Goal: Transaction & Acquisition: Purchase product/service

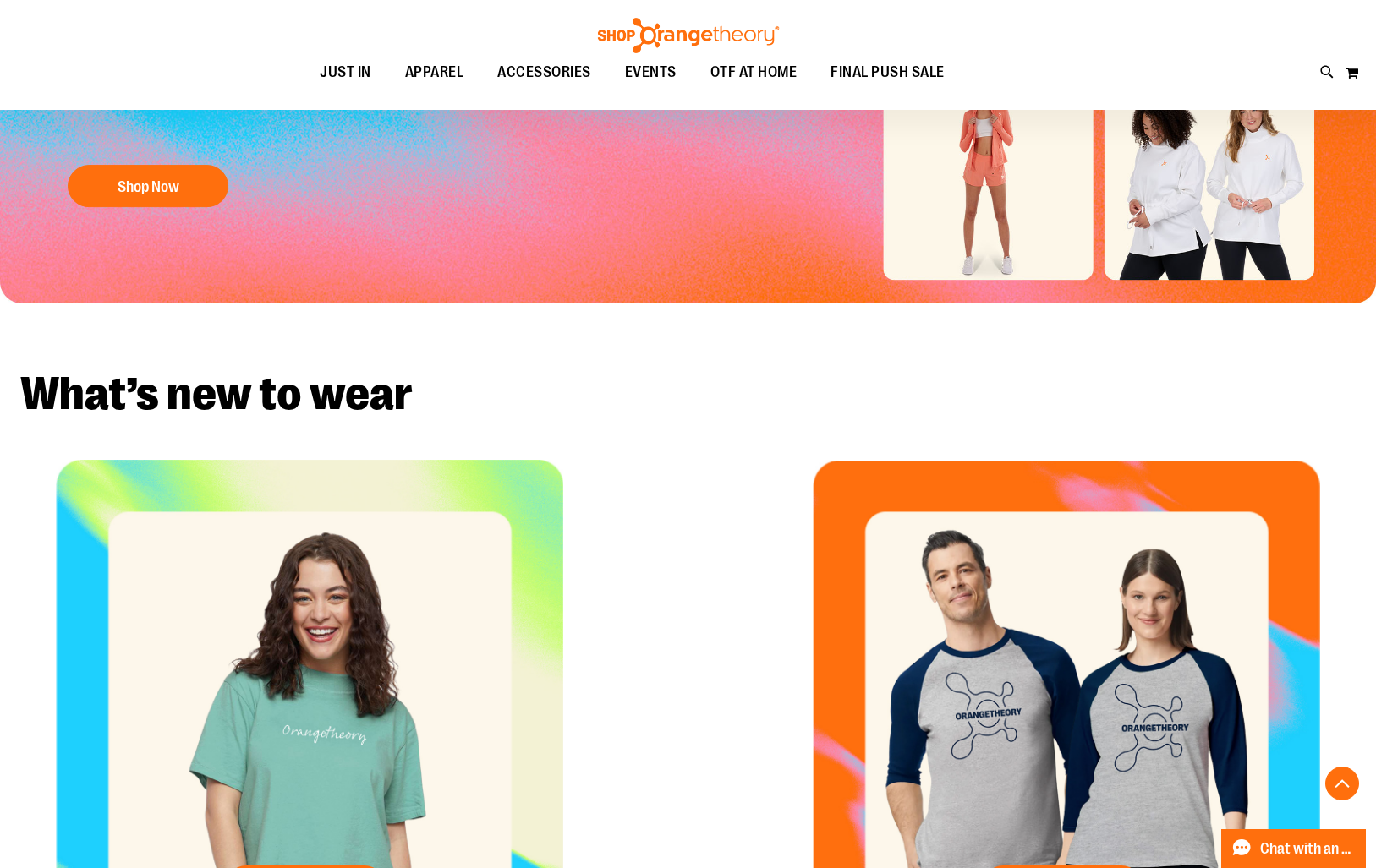
scroll to position [331, 0]
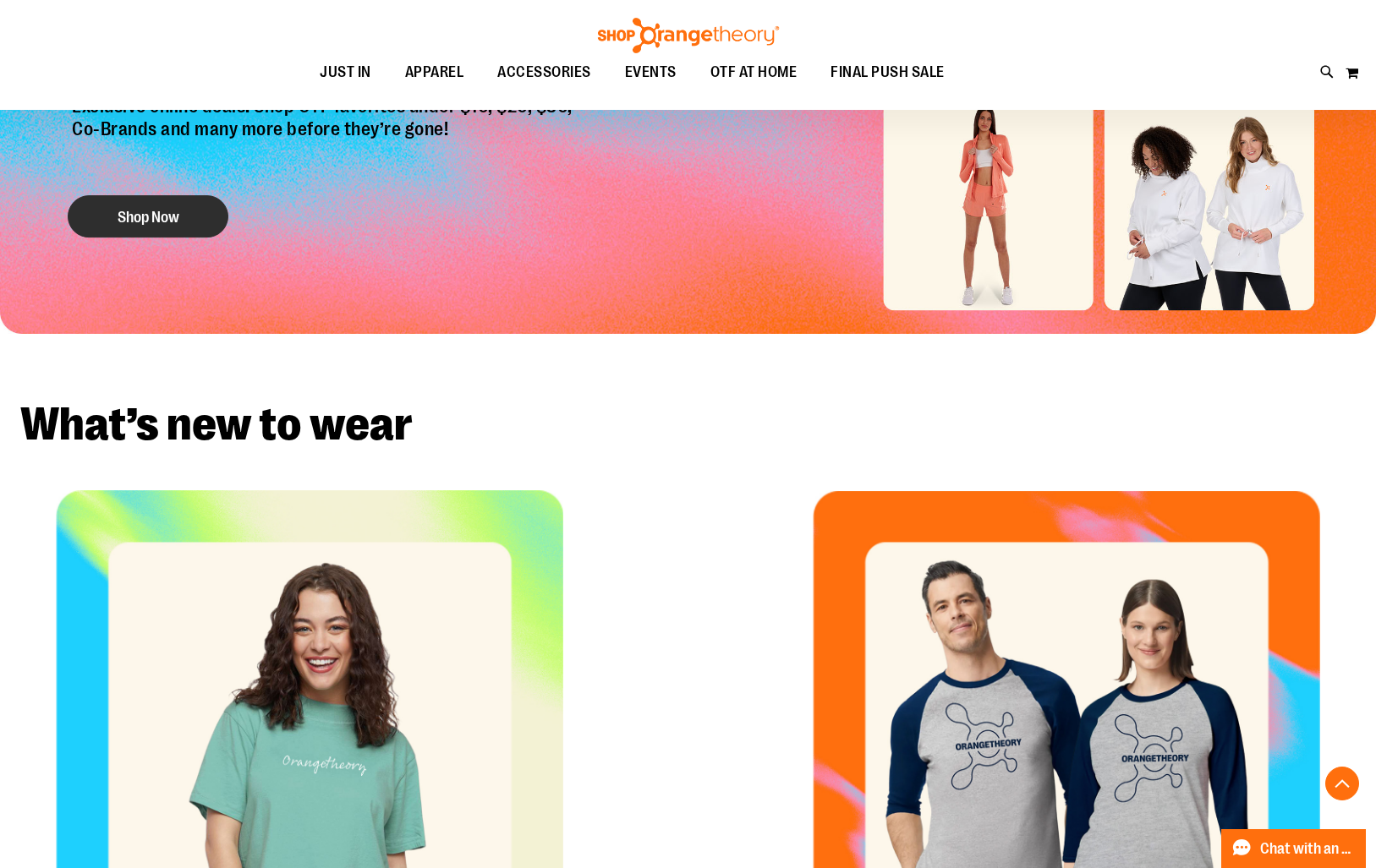
click at [123, 215] on button "Shop Now" at bounding box center [147, 217] width 161 height 42
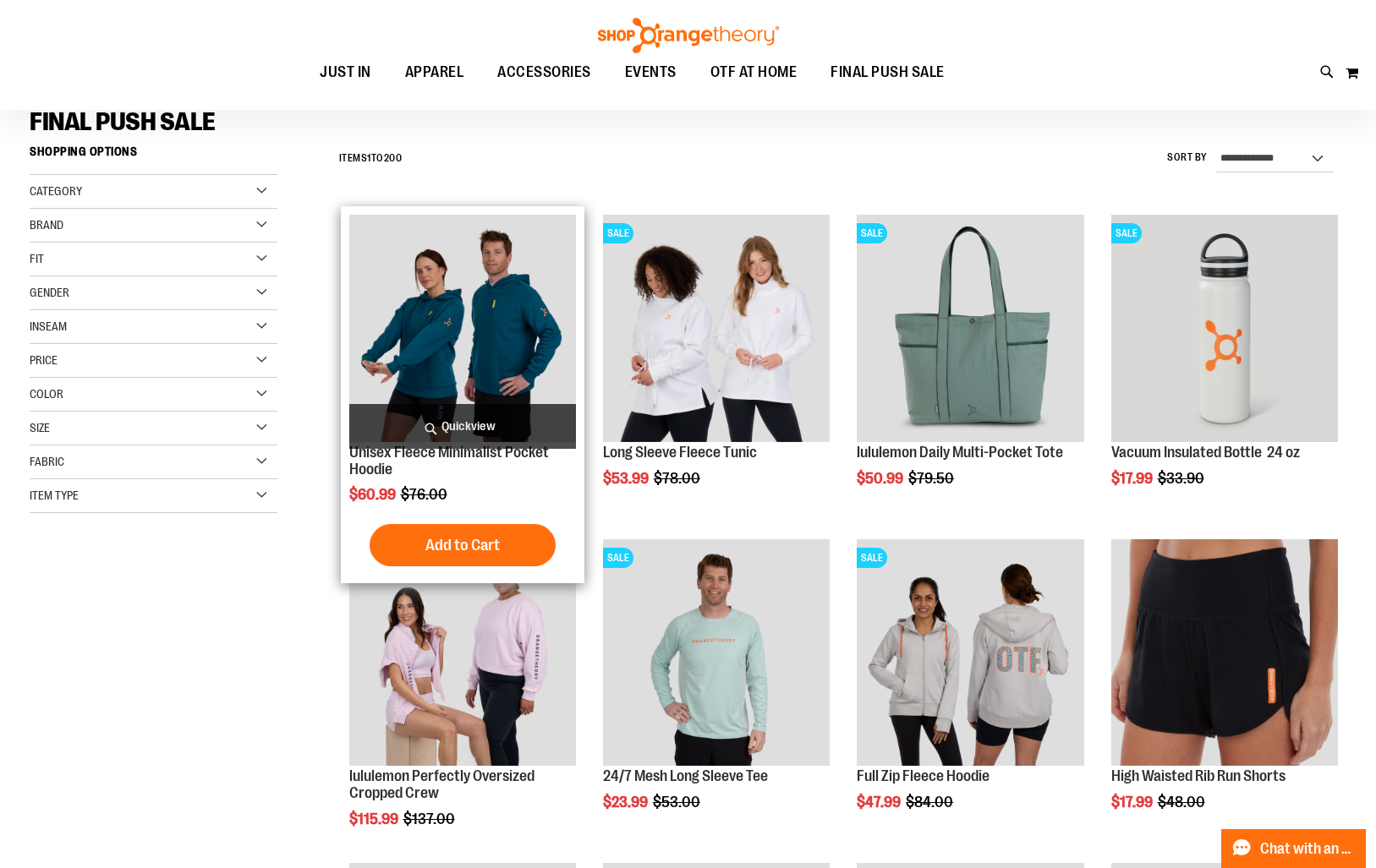
scroll to position [136, 0]
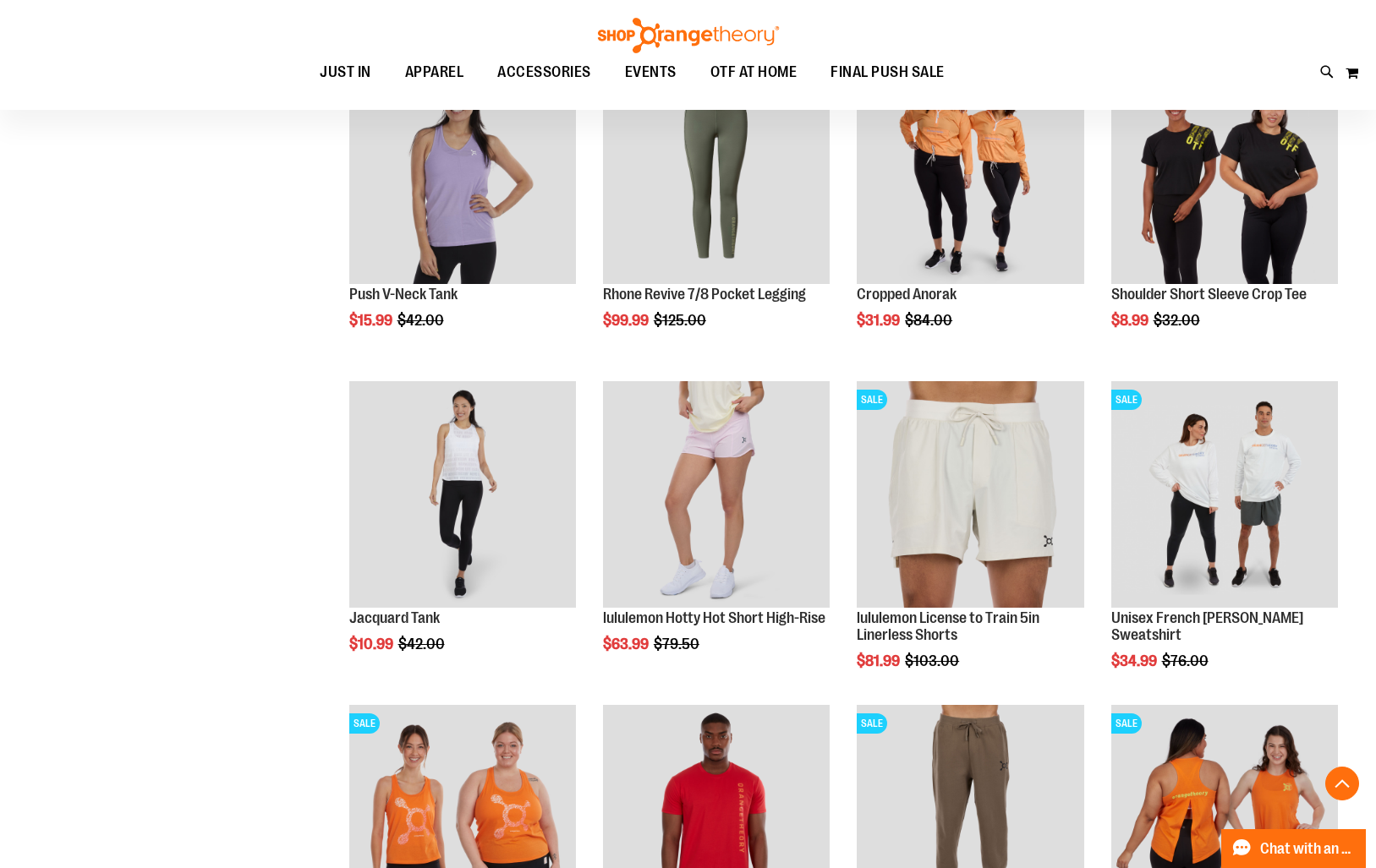
scroll to position [1264, 0]
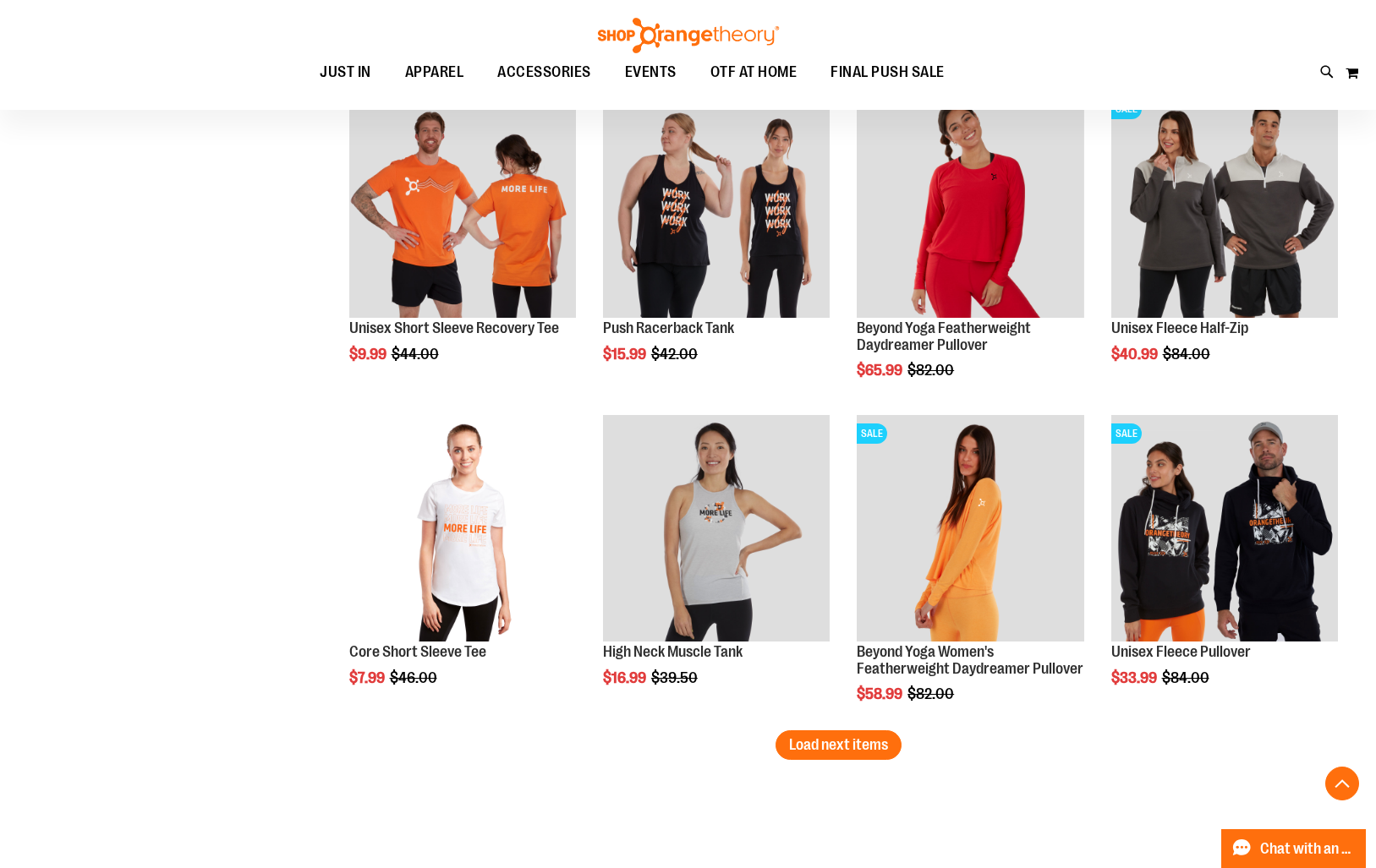
scroll to position [2534, 0]
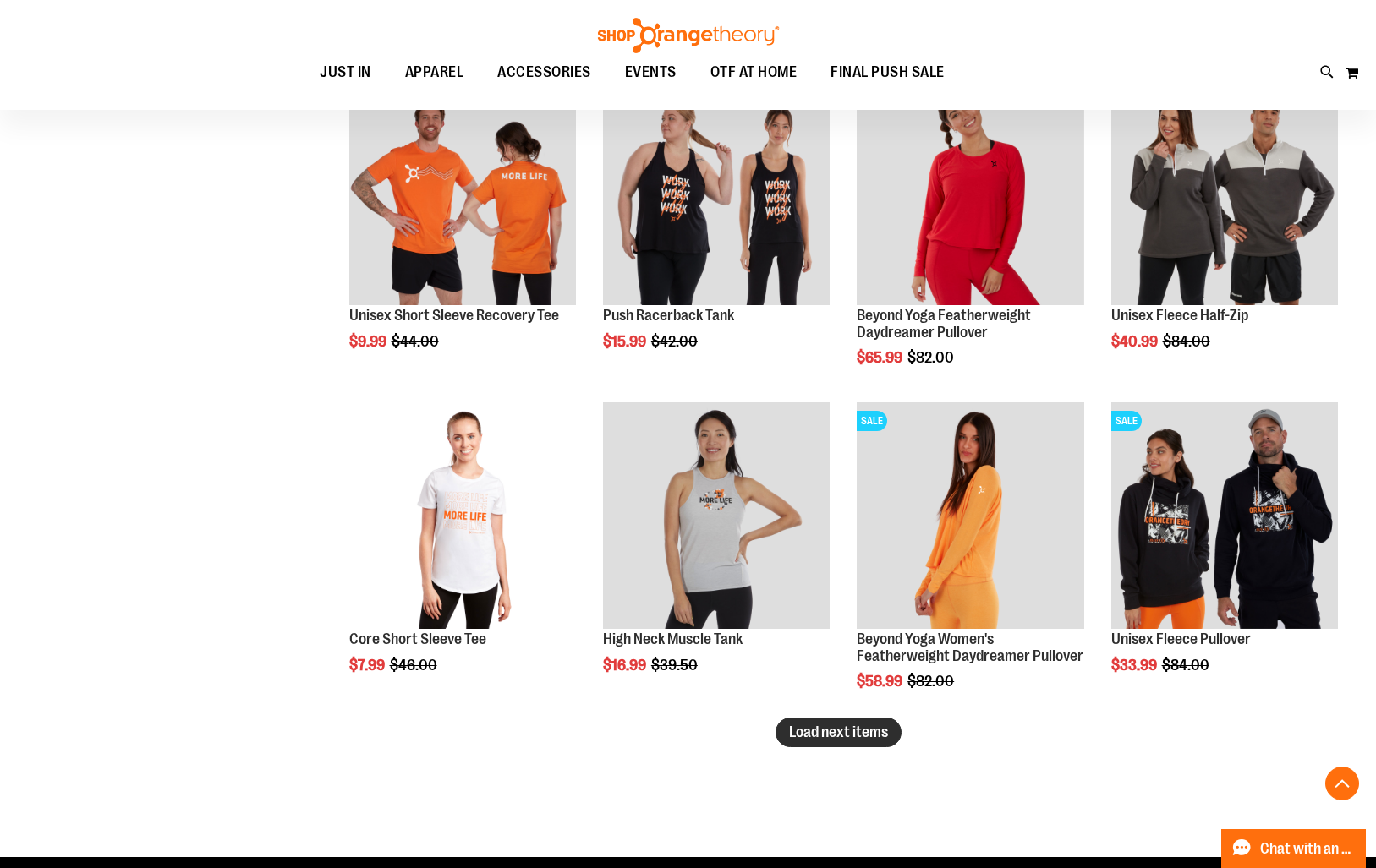
click at [806, 730] on span "Load next items" at bounding box center [838, 732] width 99 height 17
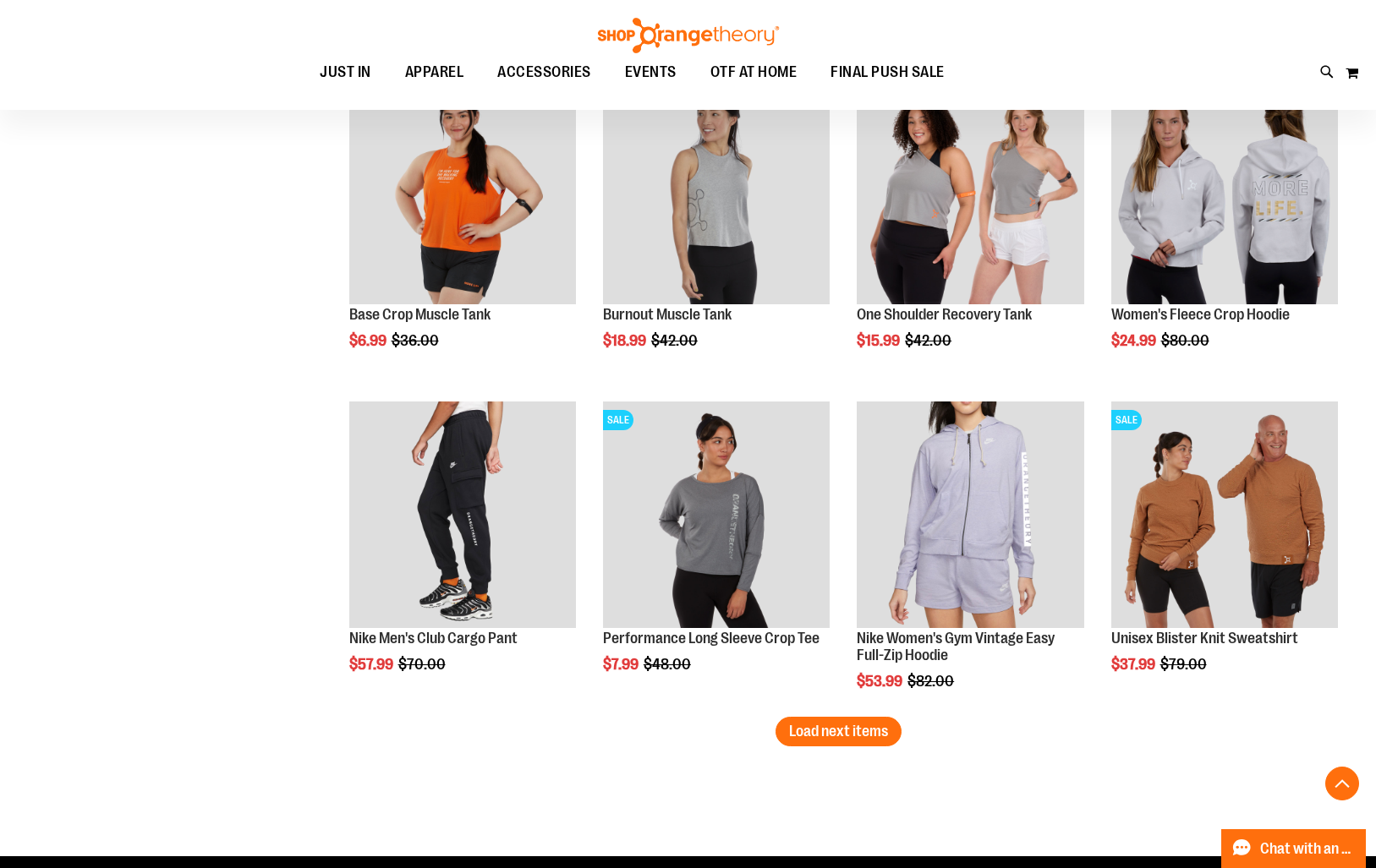
scroll to position [3509, 0]
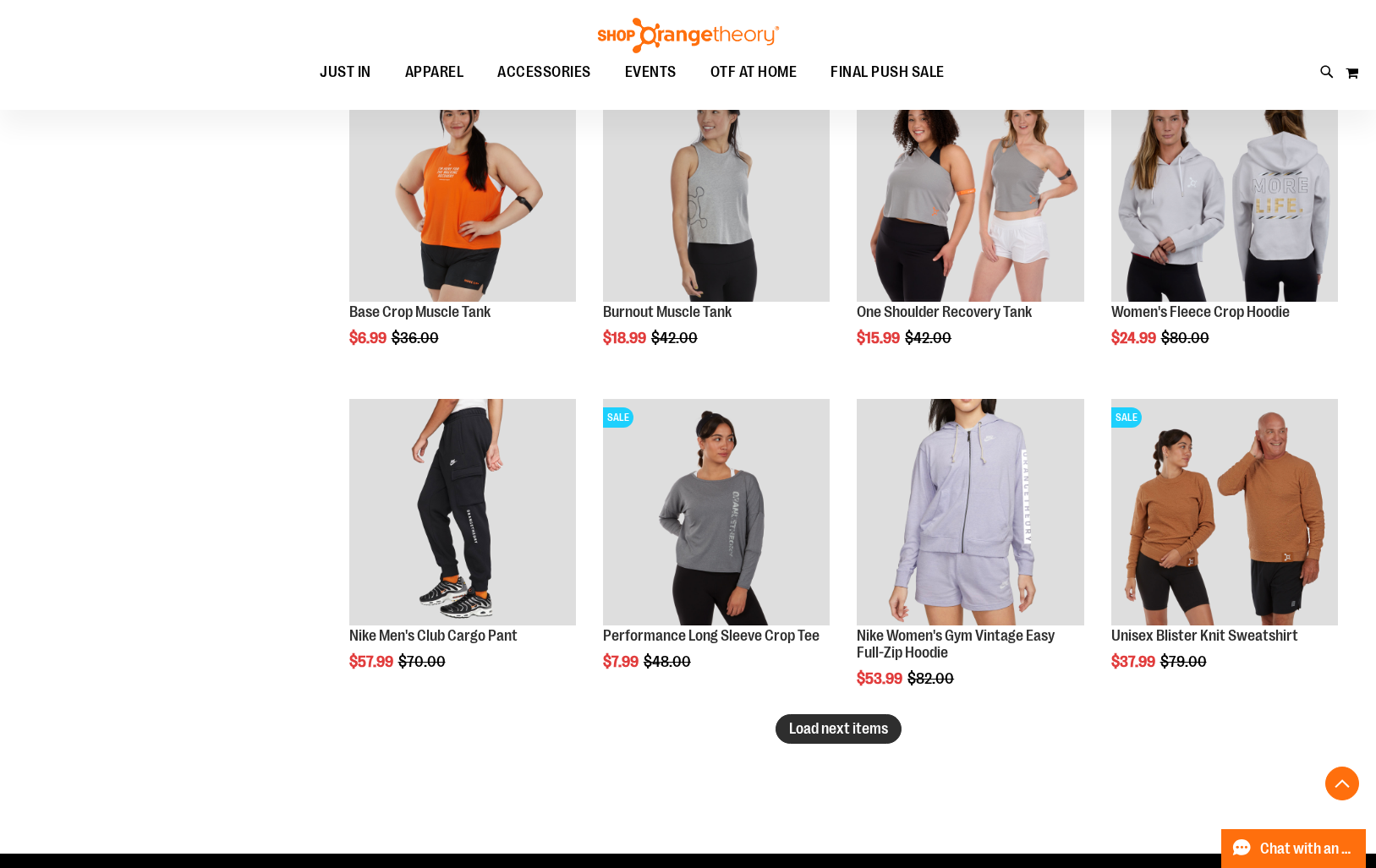
click at [821, 730] on span "Load next items" at bounding box center [838, 729] width 99 height 17
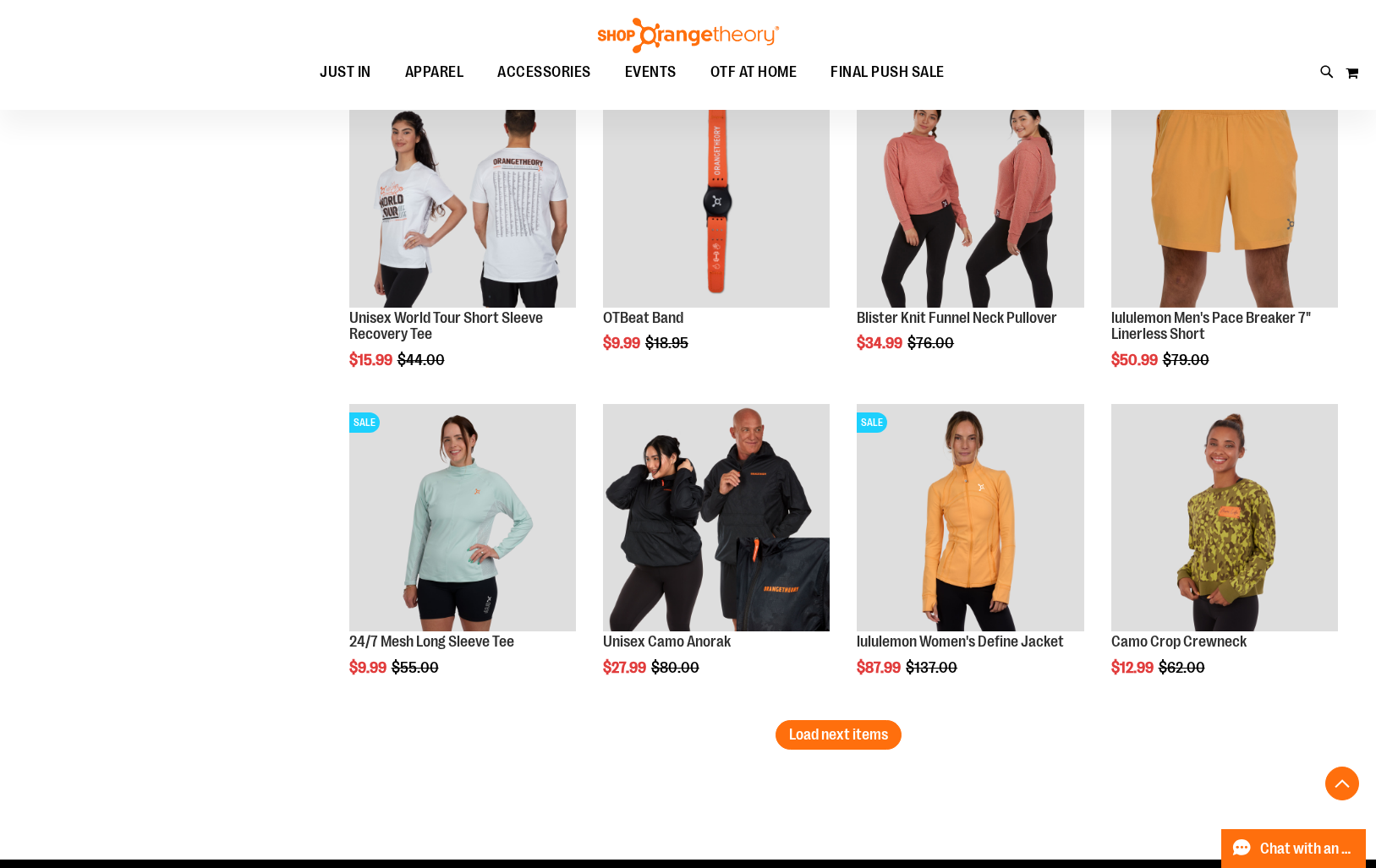
scroll to position [4491, 0]
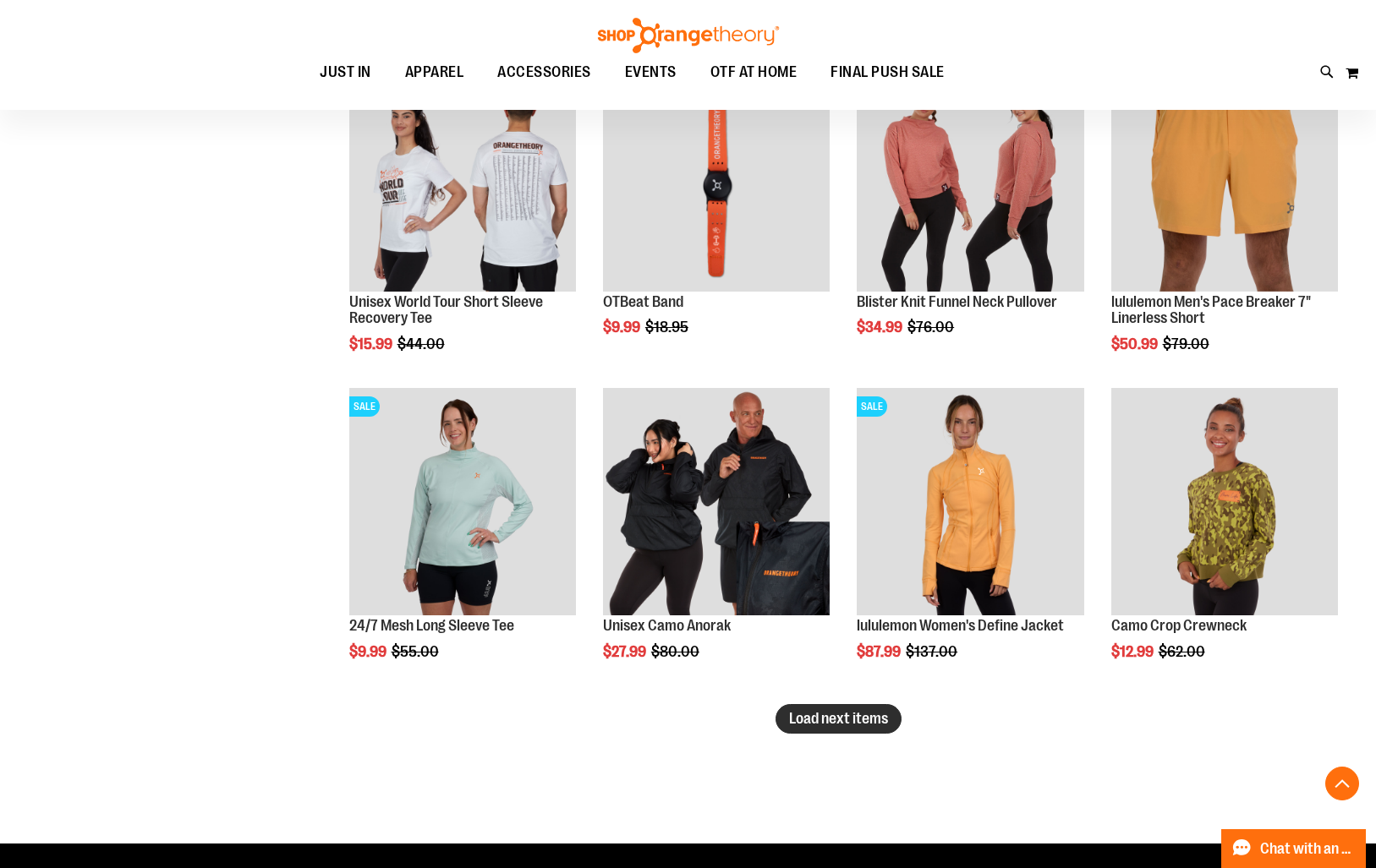
click at [860, 729] on button "Load next items" at bounding box center [838, 719] width 126 height 30
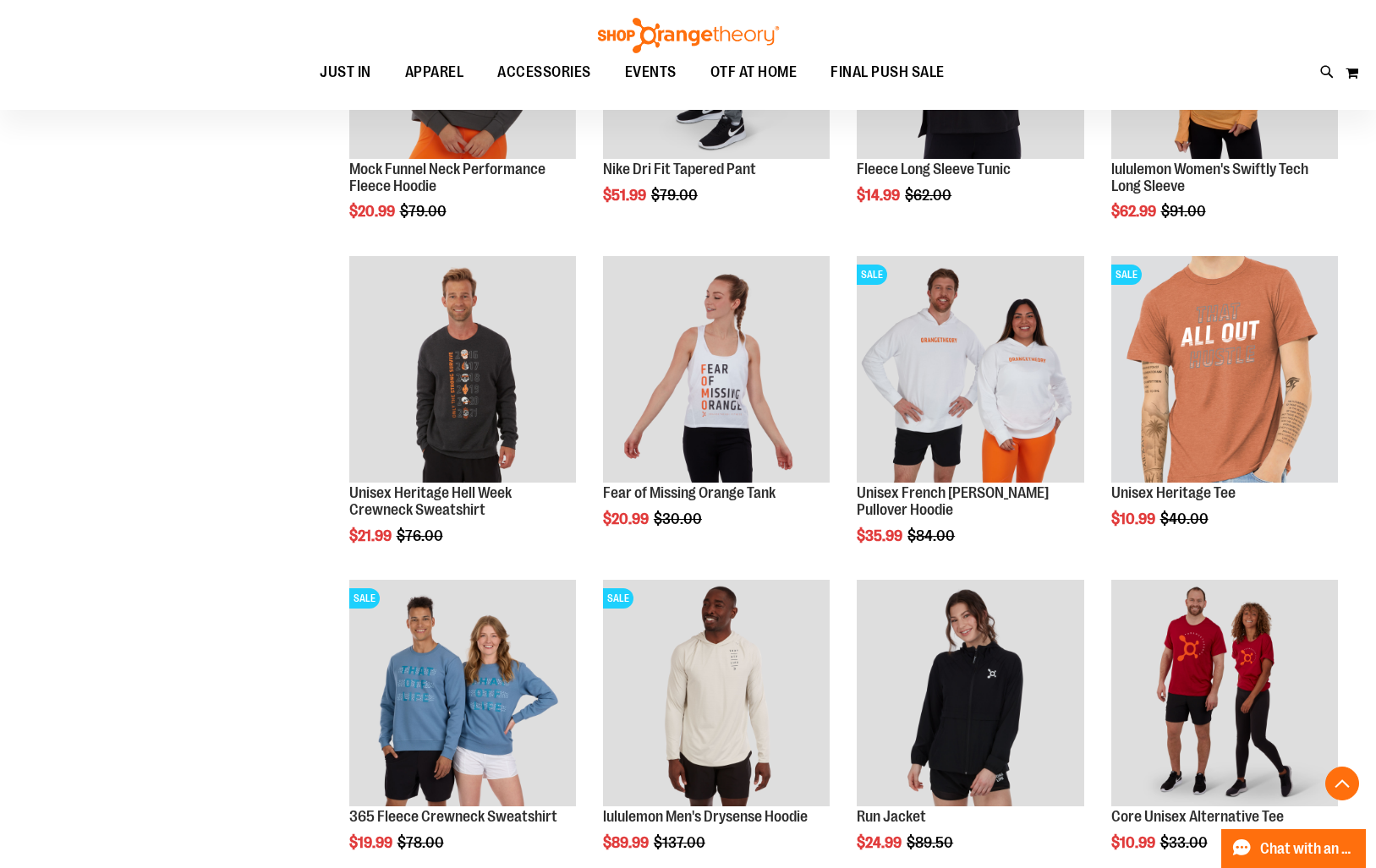
scroll to position [5273, 0]
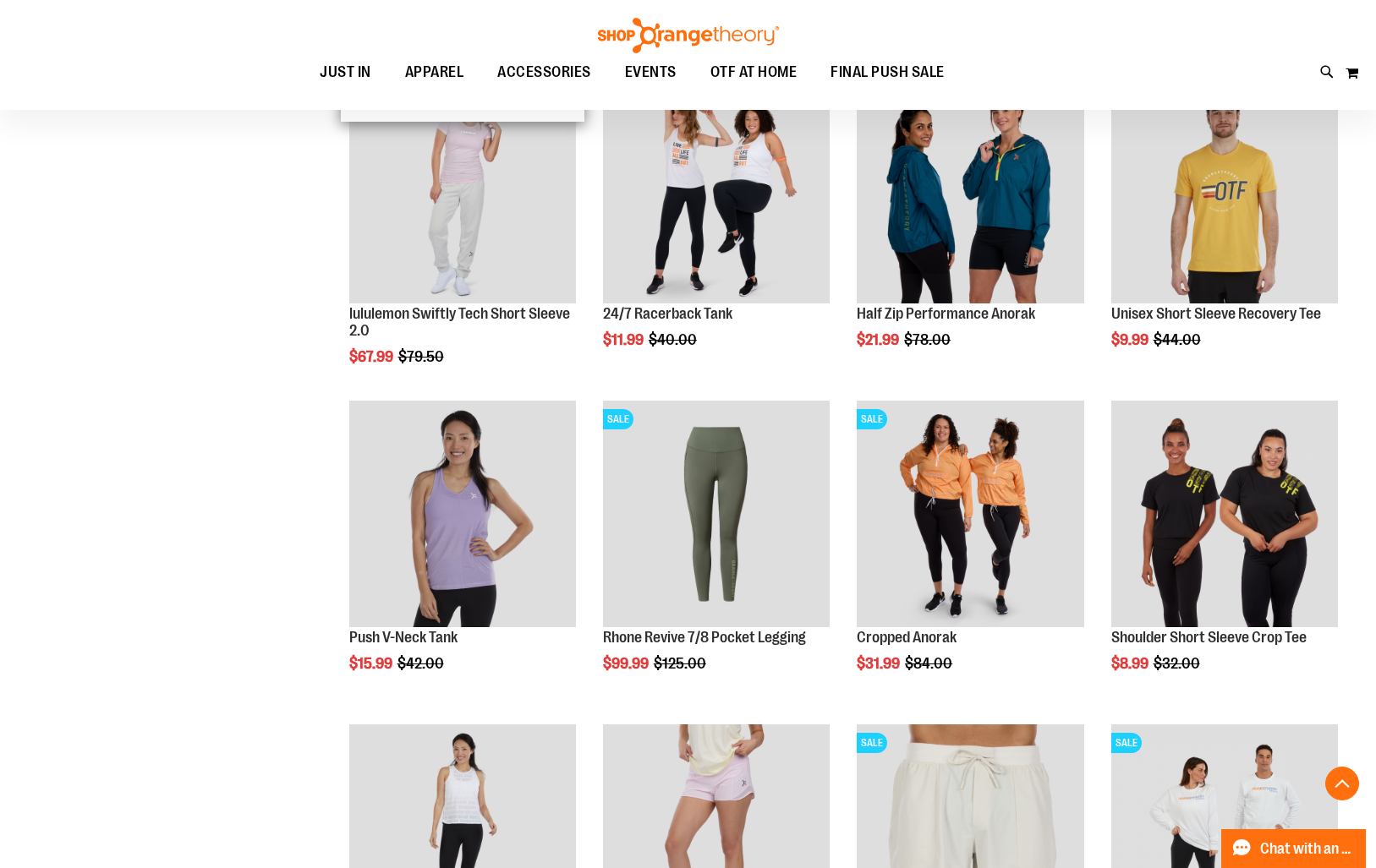
scroll to position [43, 0]
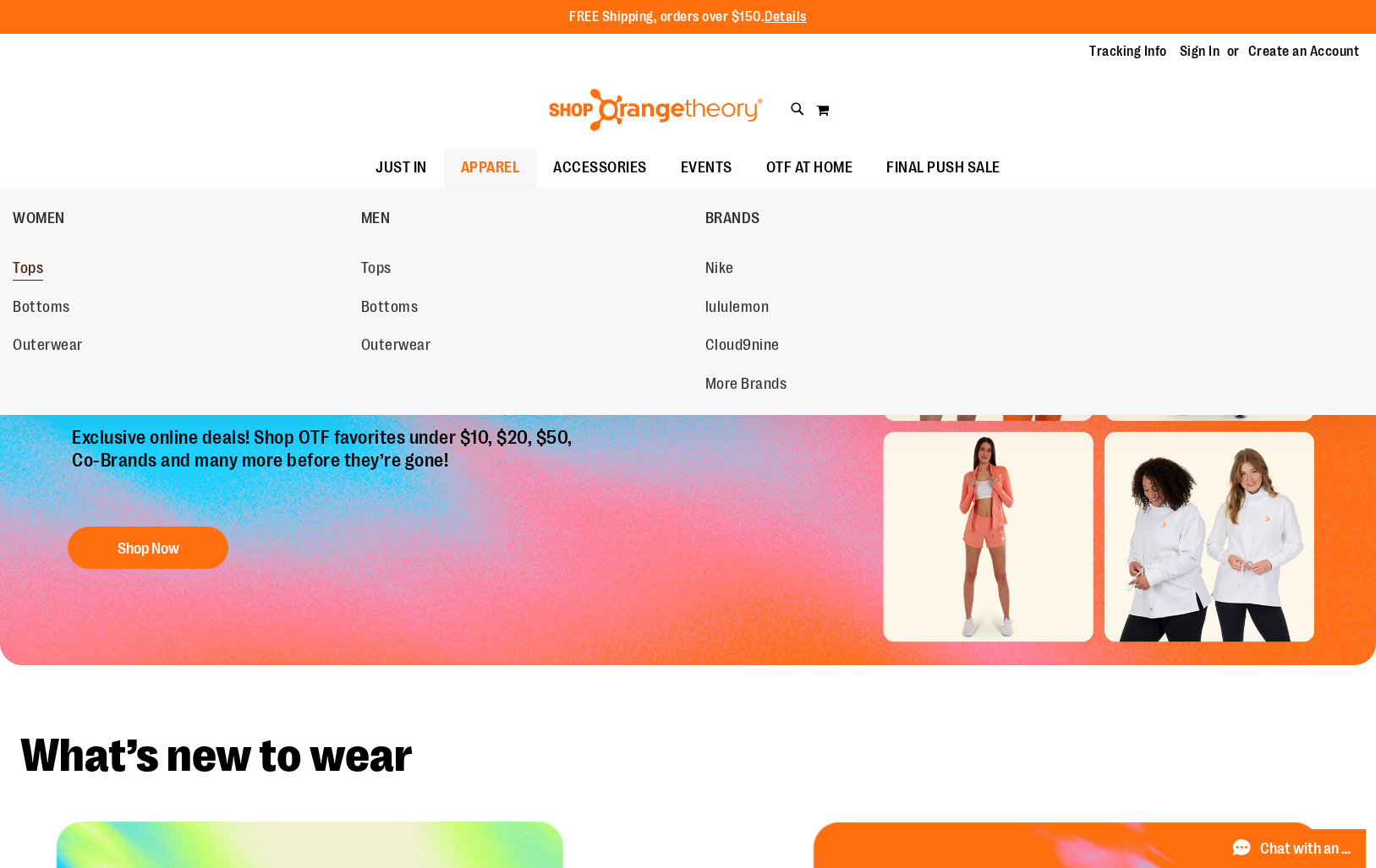
click at [35, 270] on span "Tops" at bounding box center [28, 270] width 31 height 21
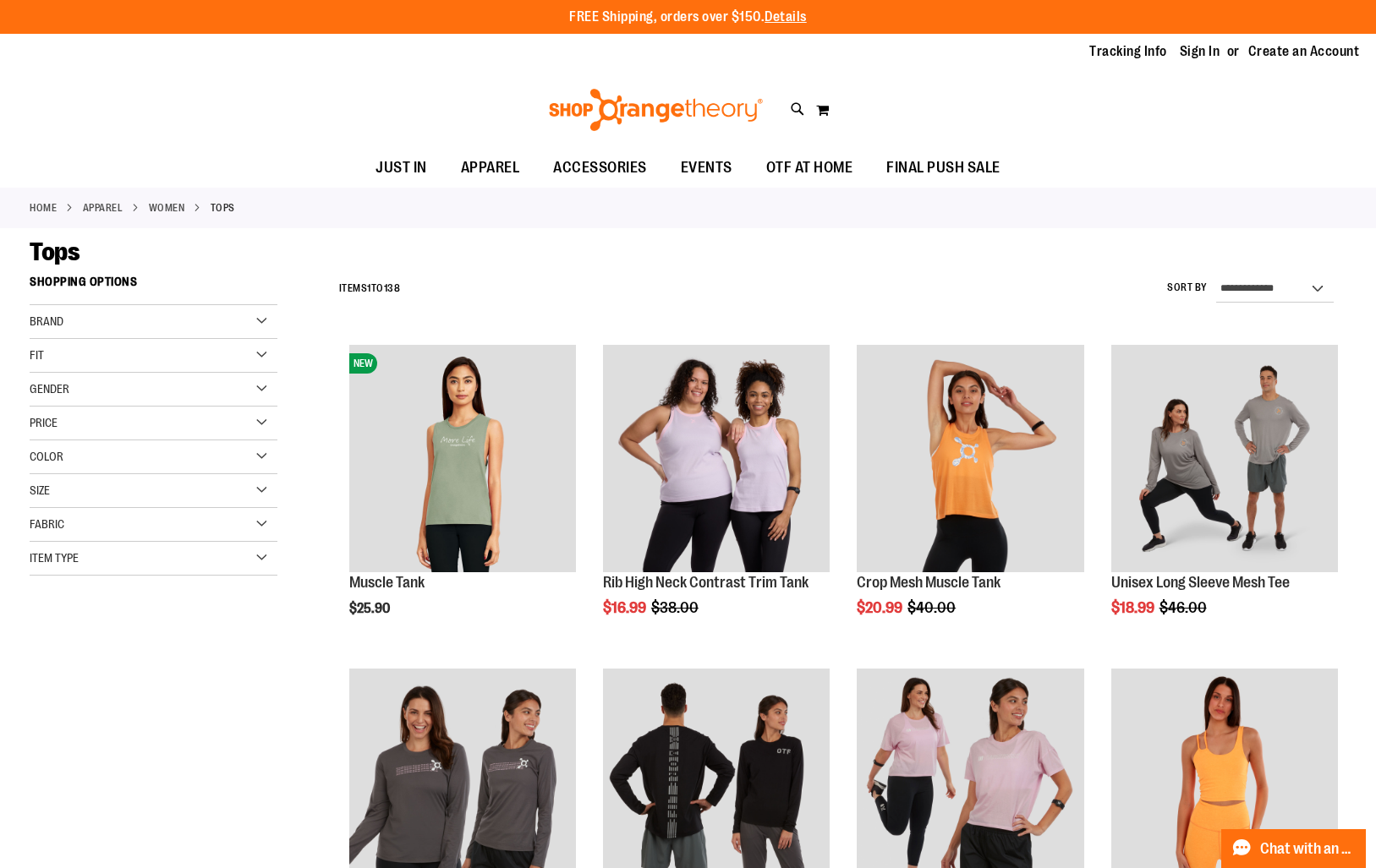
click at [791, 108] on icon at bounding box center [798, 110] width 14 height 19
type input "*****"
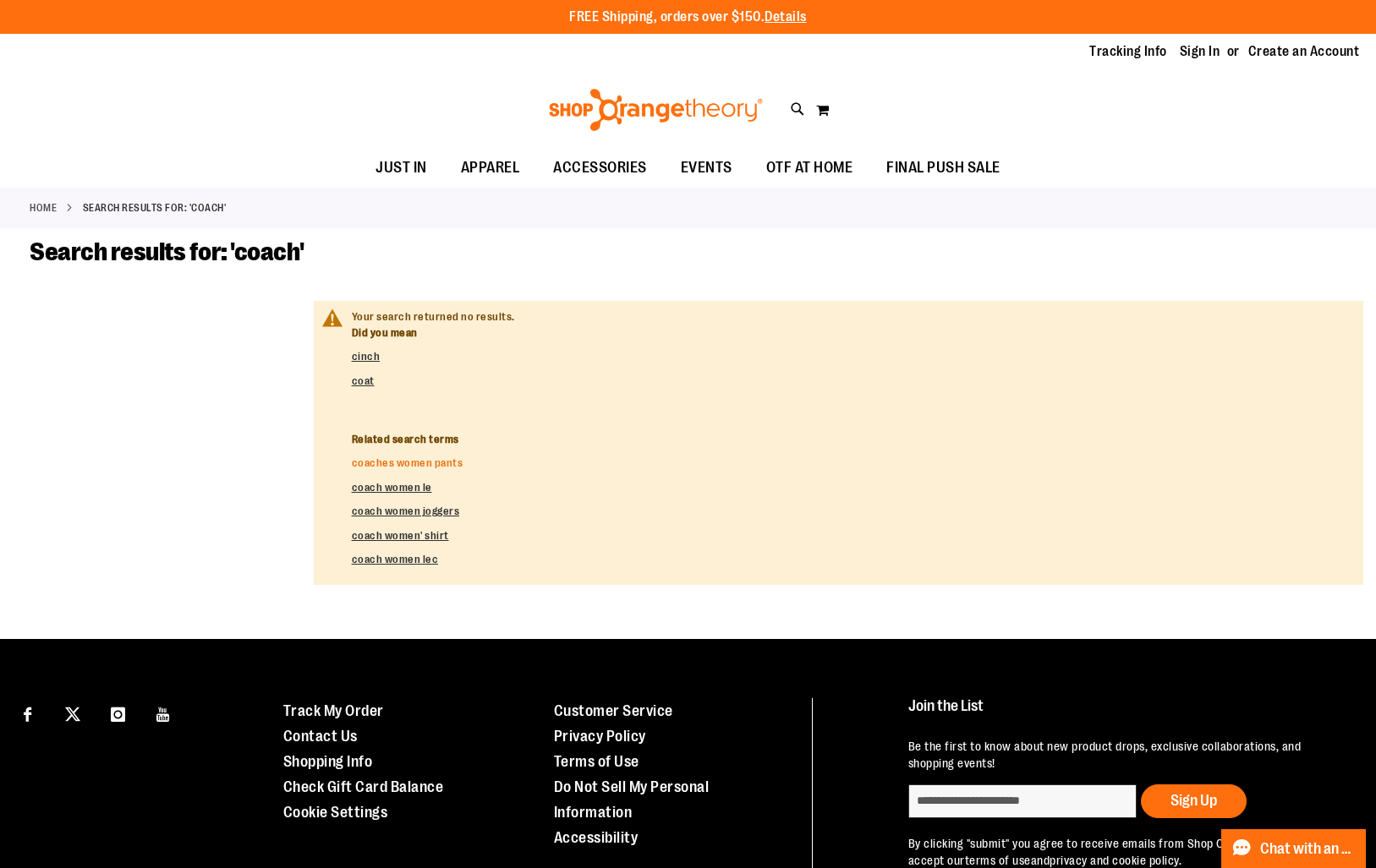
click at [395, 463] on link "coaches women pants" at bounding box center [408, 462] width 112 height 13
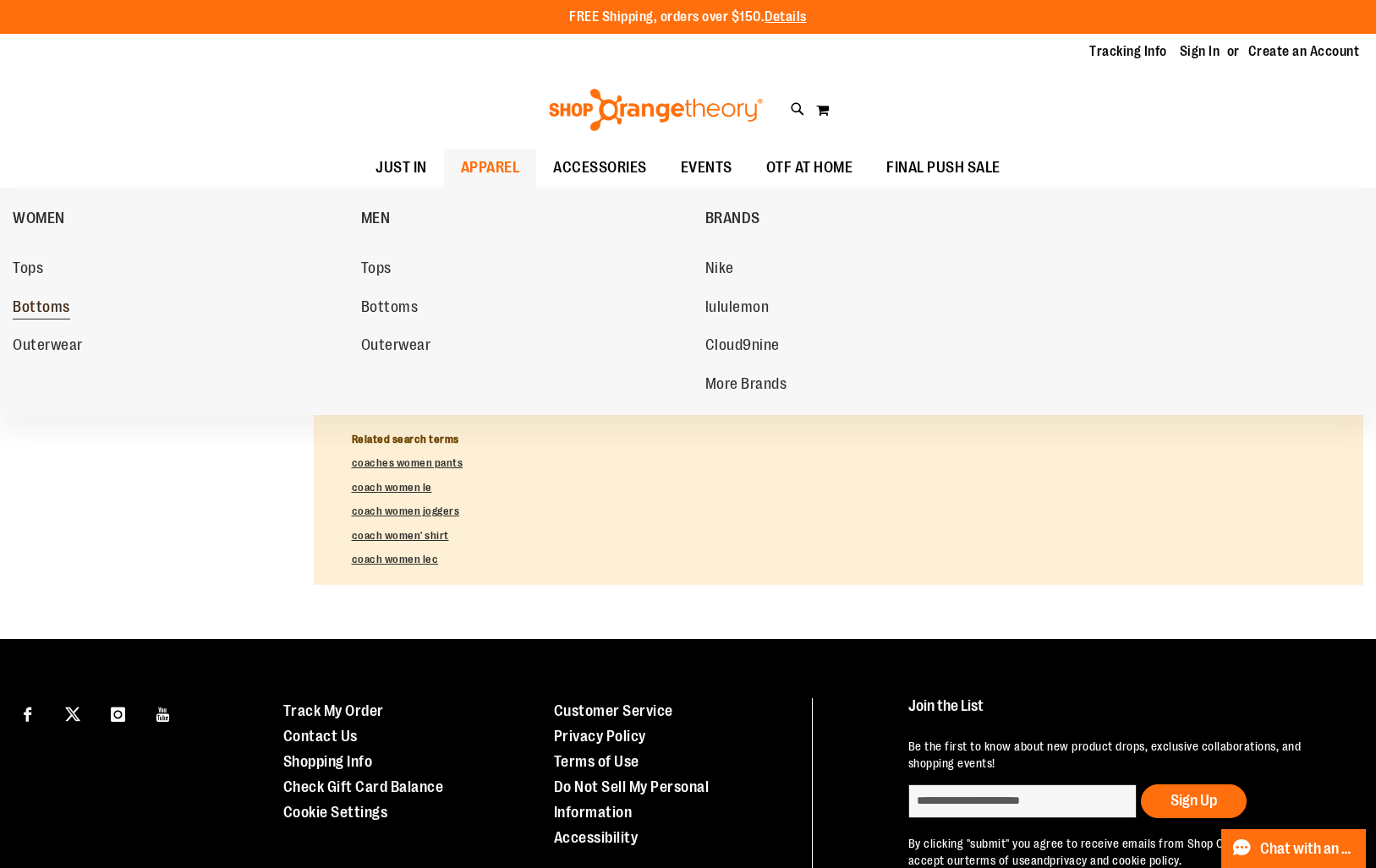
click at [32, 310] on span "Bottoms" at bounding box center [41, 309] width 58 height 21
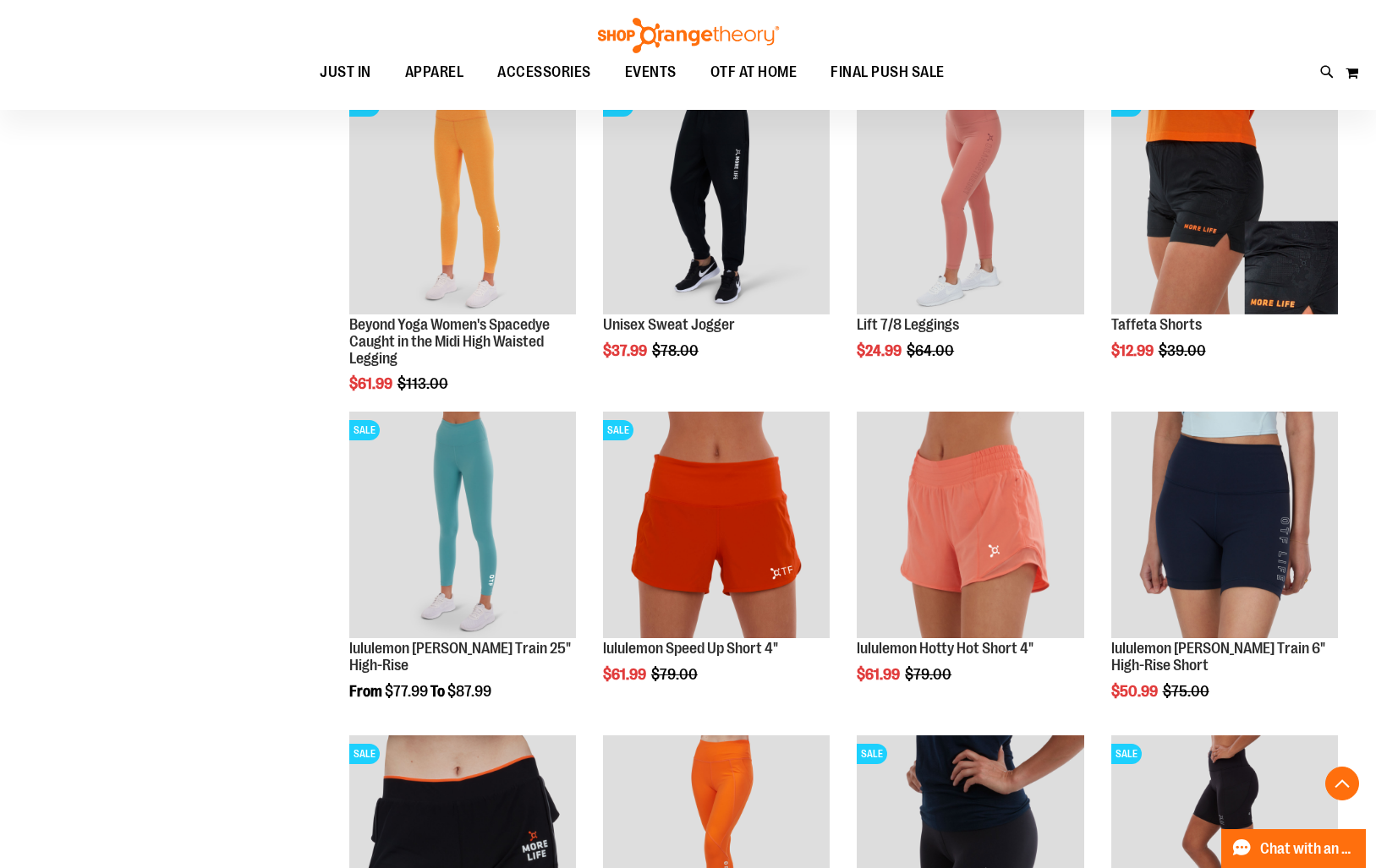
scroll to position [919, 0]
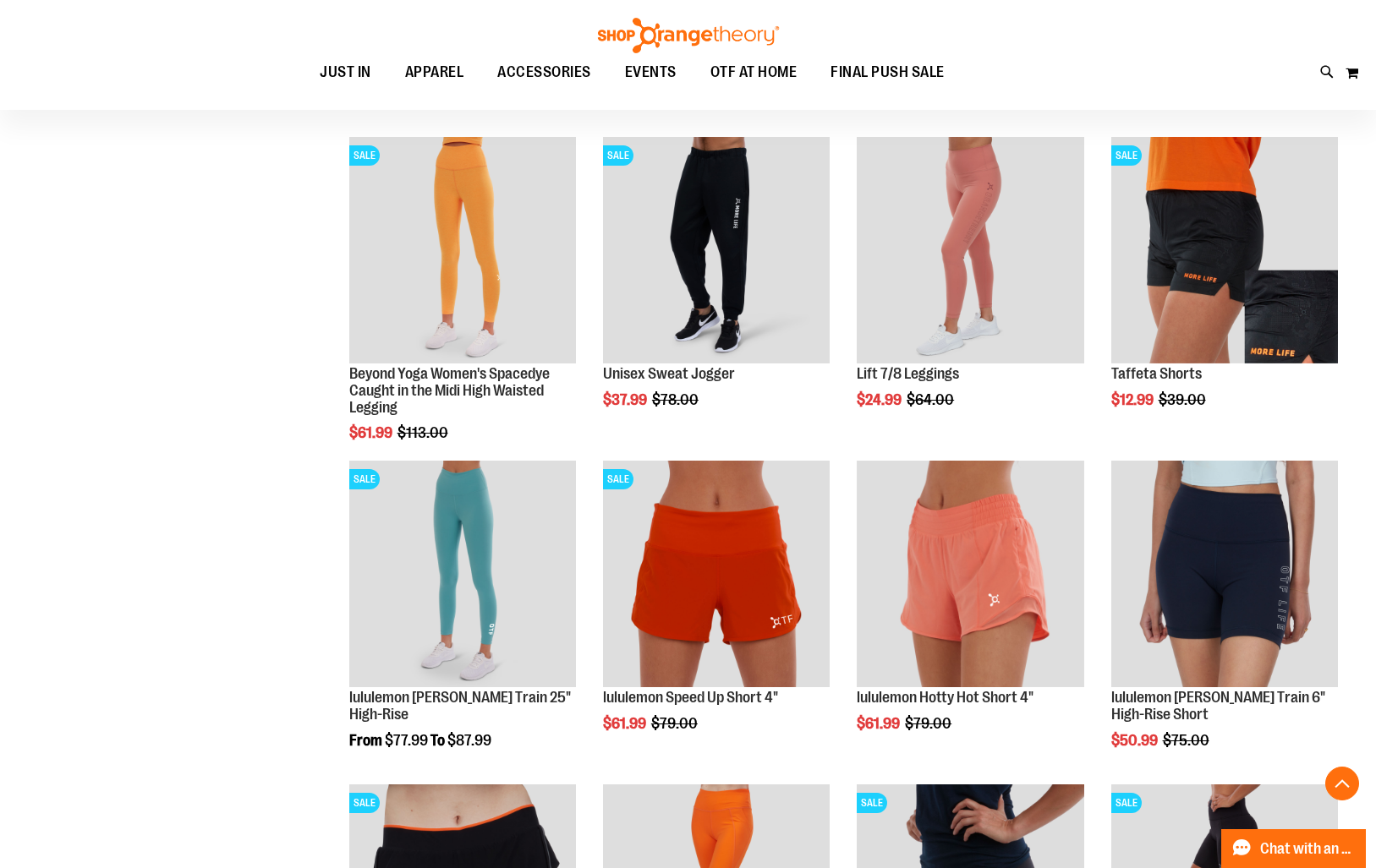
scroll to position [87, 0]
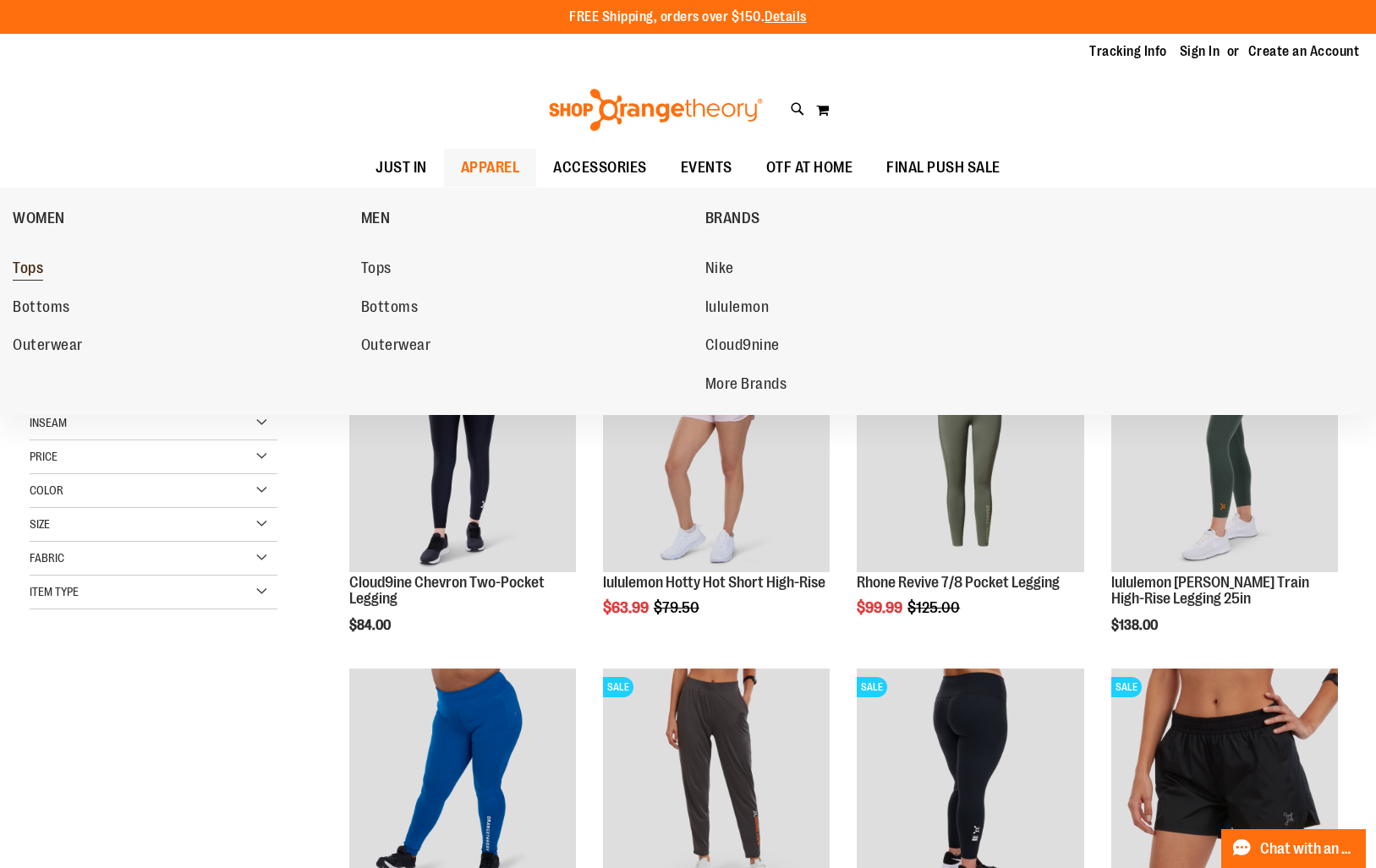
click at [23, 257] on link "Tops" at bounding box center [178, 269] width 331 height 31
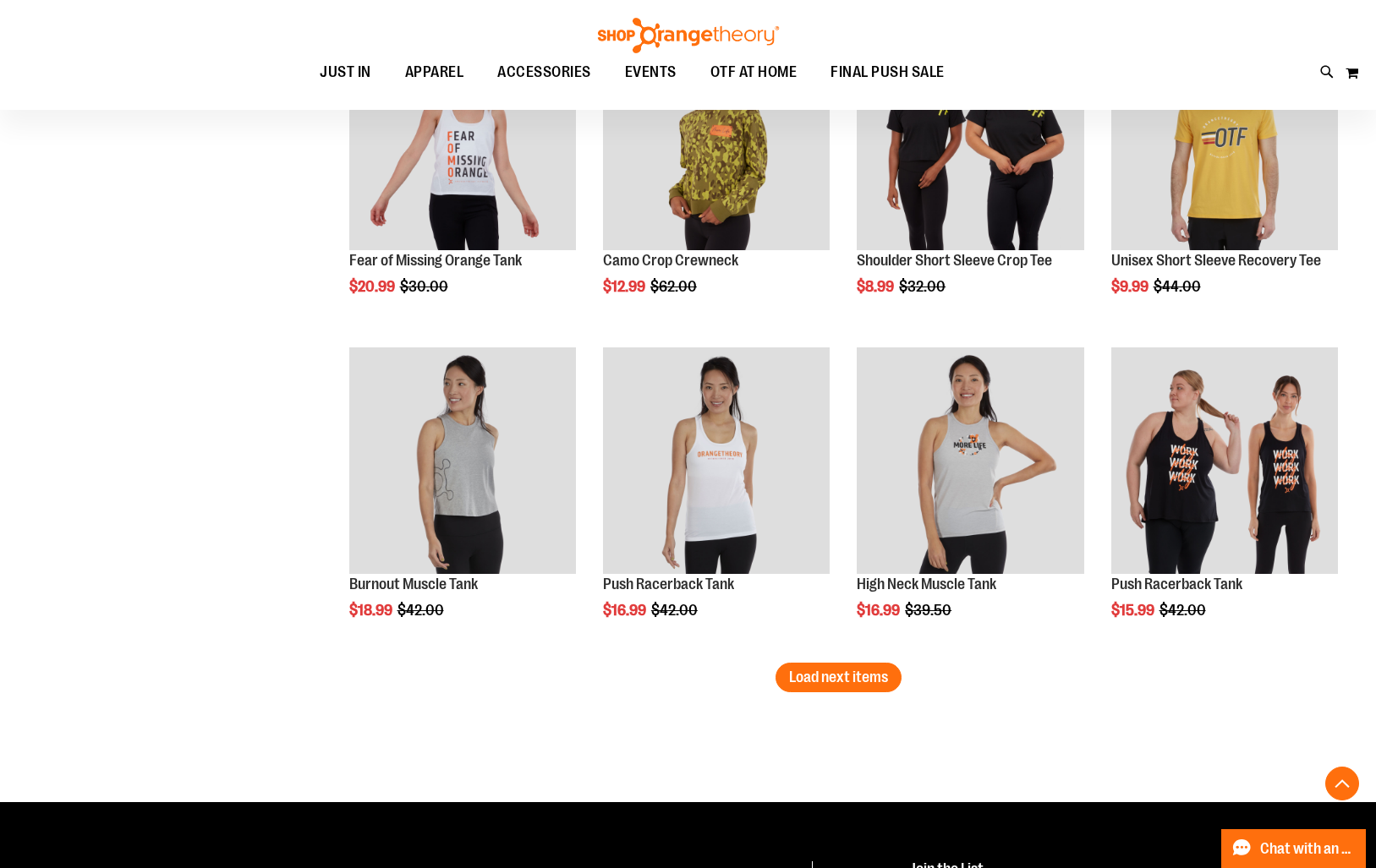
scroll to position [2854, 0]
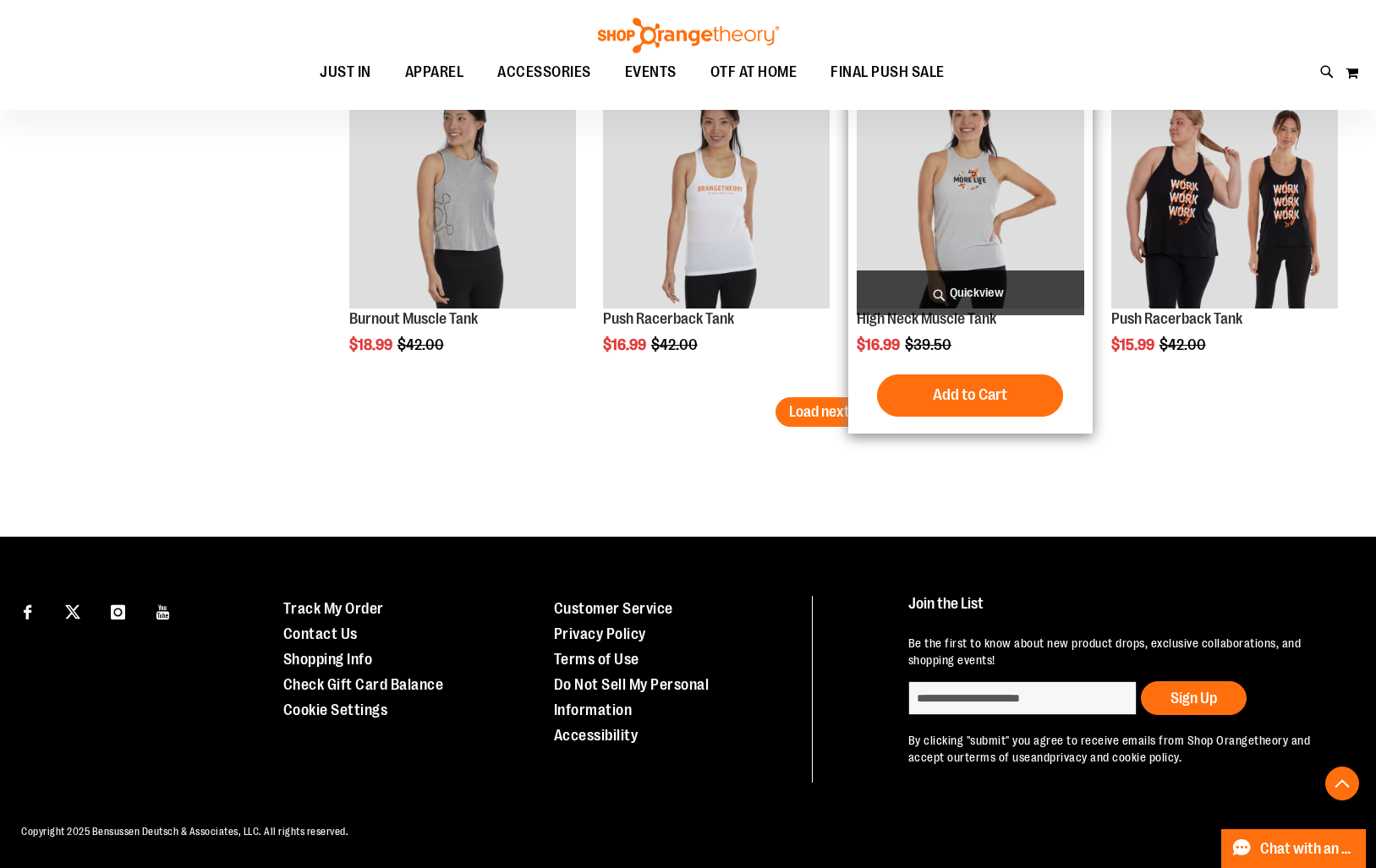
click at [852, 423] on button "Load next items" at bounding box center [838, 412] width 126 height 30
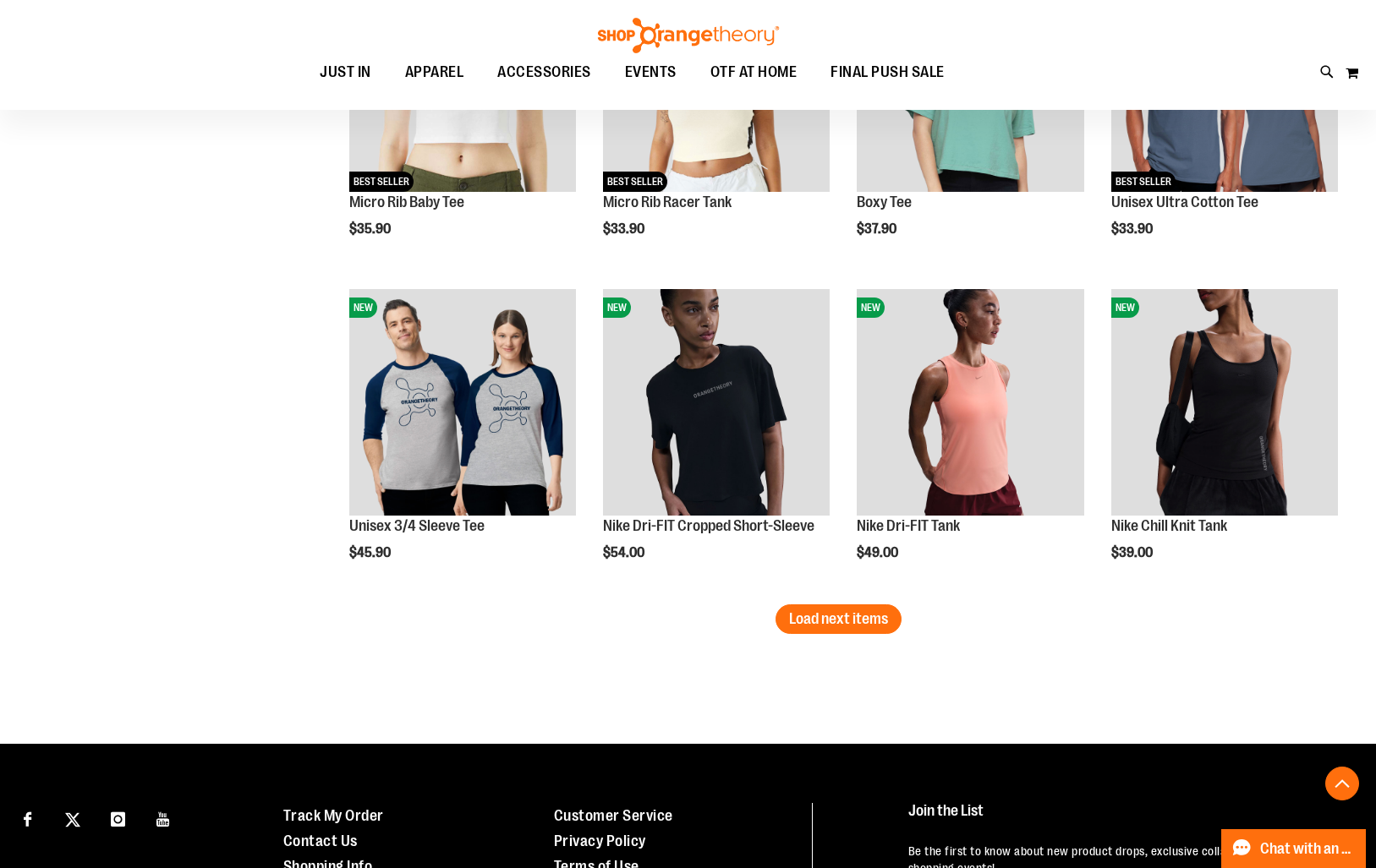
scroll to position [3685, 0]
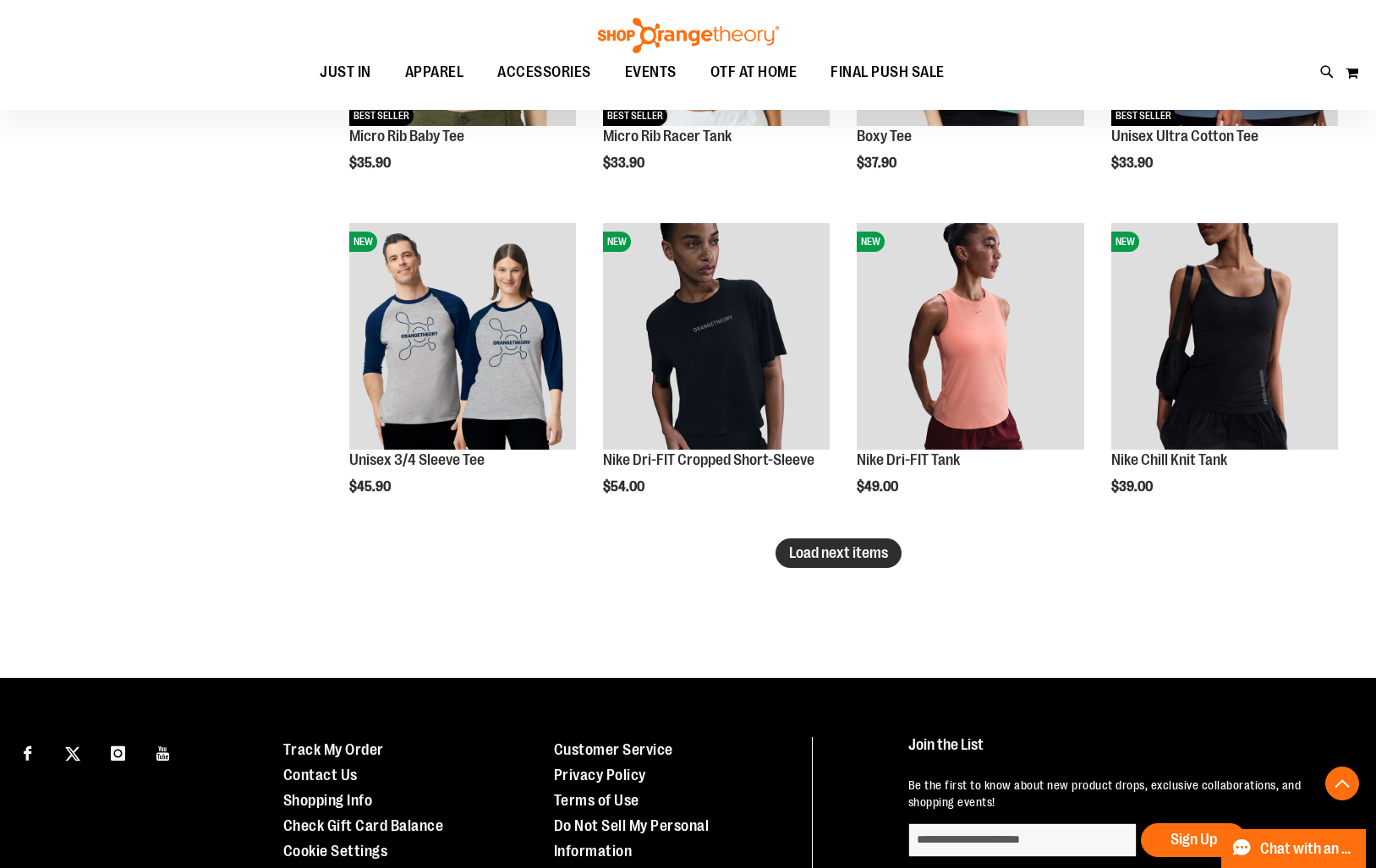
click at [833, 556] on span "Load next items" at bounding box center [838, 553] width 99 height 17
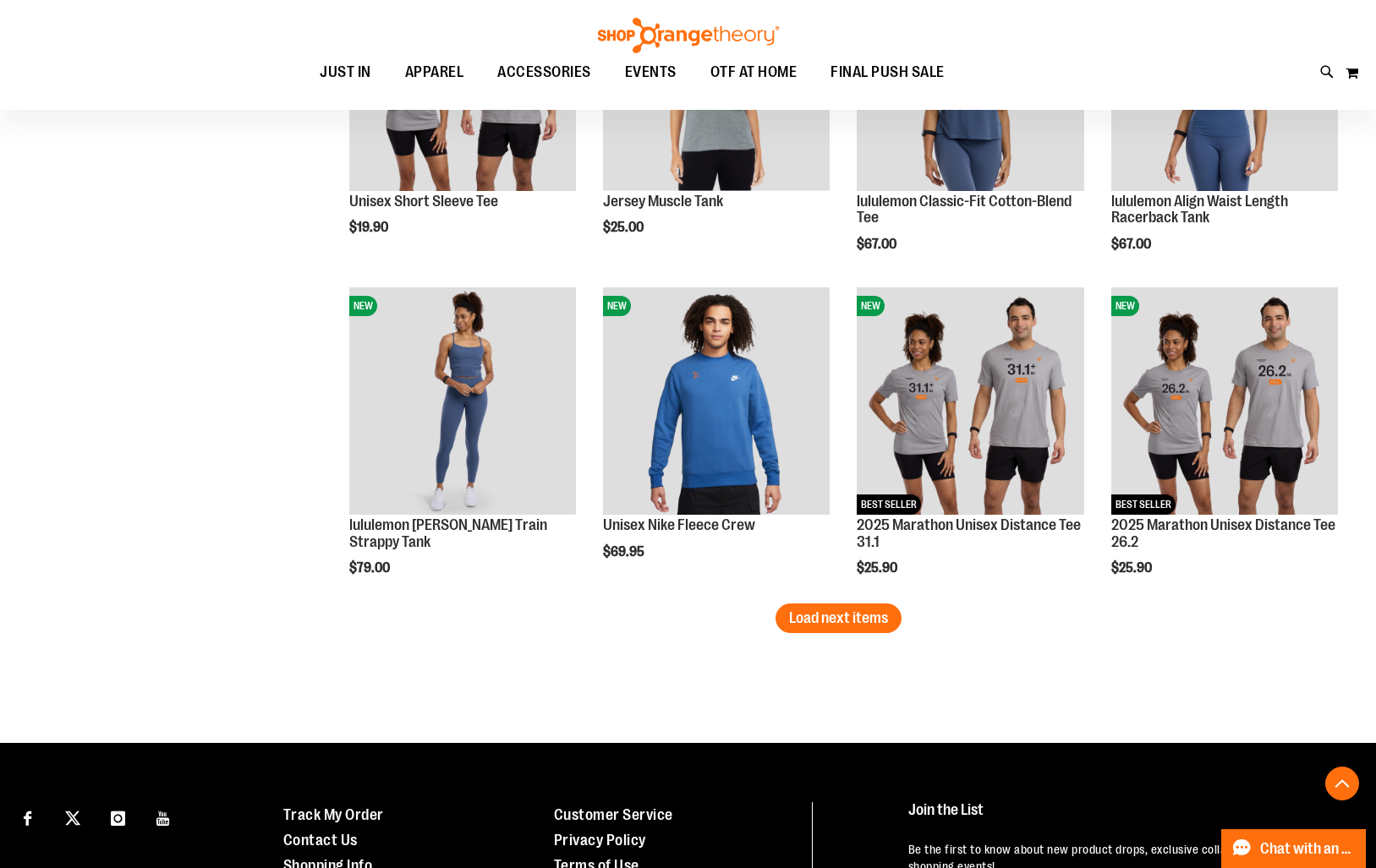
scroll to position [4595, 0]
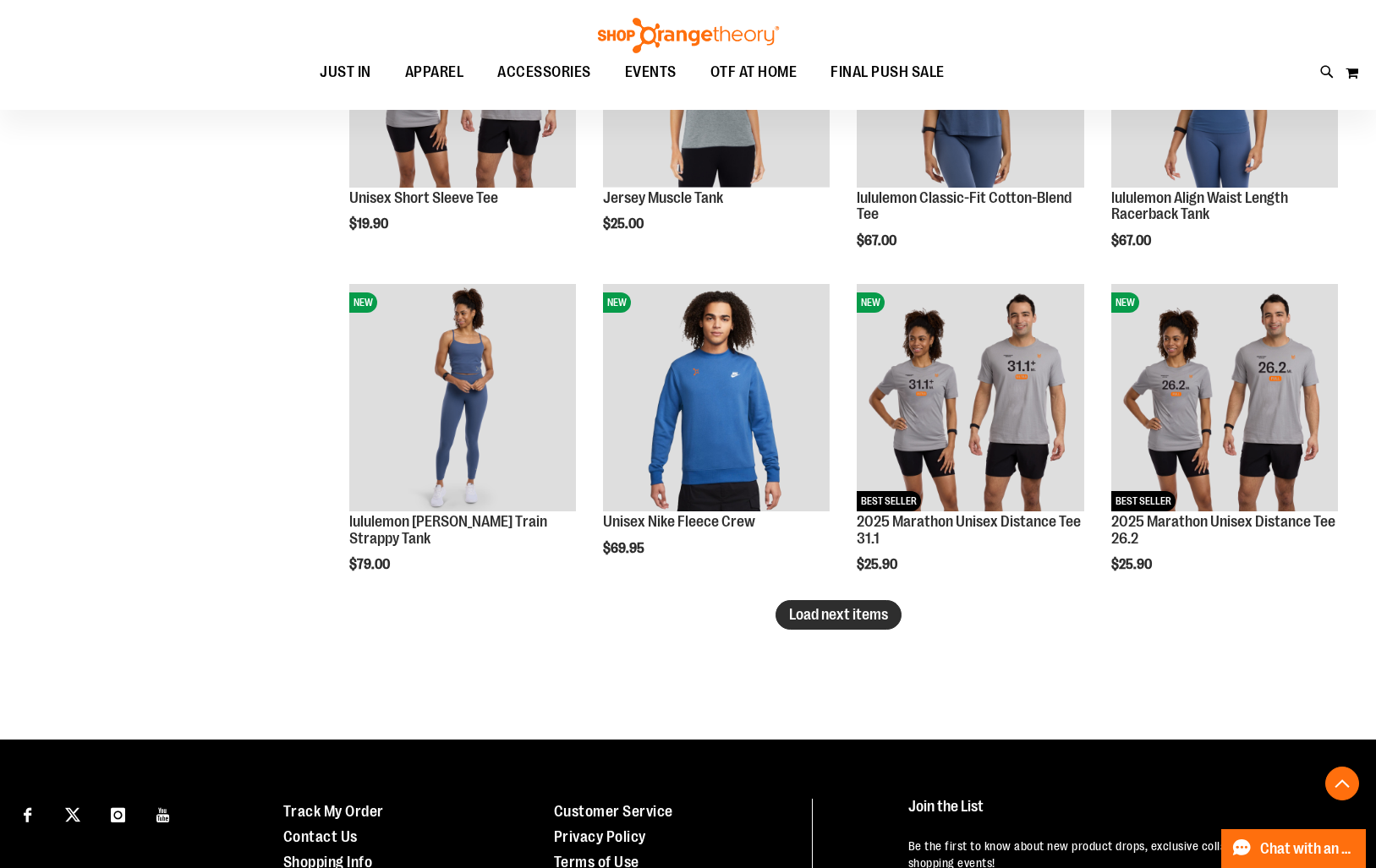
click at [805, 613] on span "Load next items" at bounding box center [838, 615] width 99 height 17
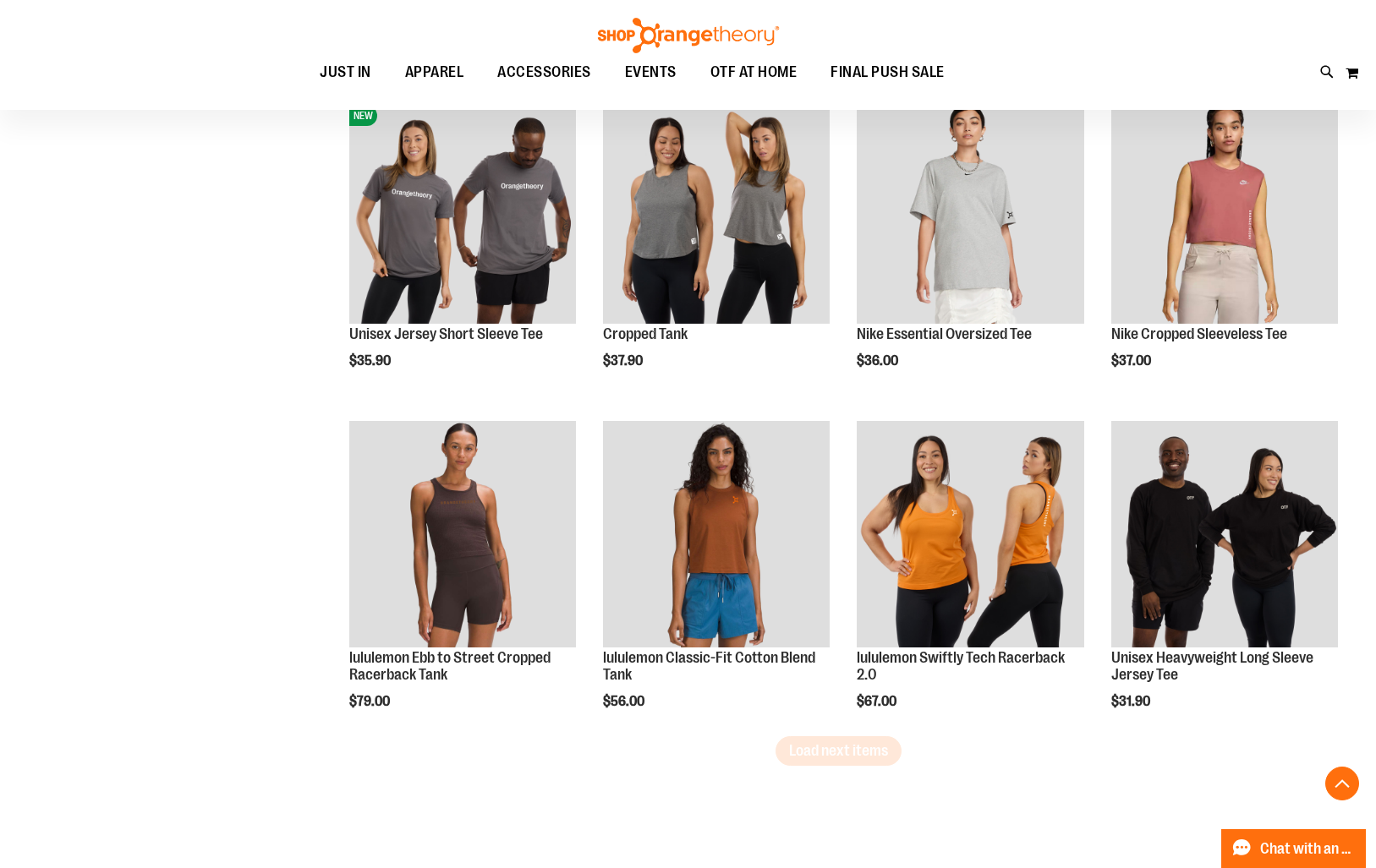
scroll to position [5600, 0]
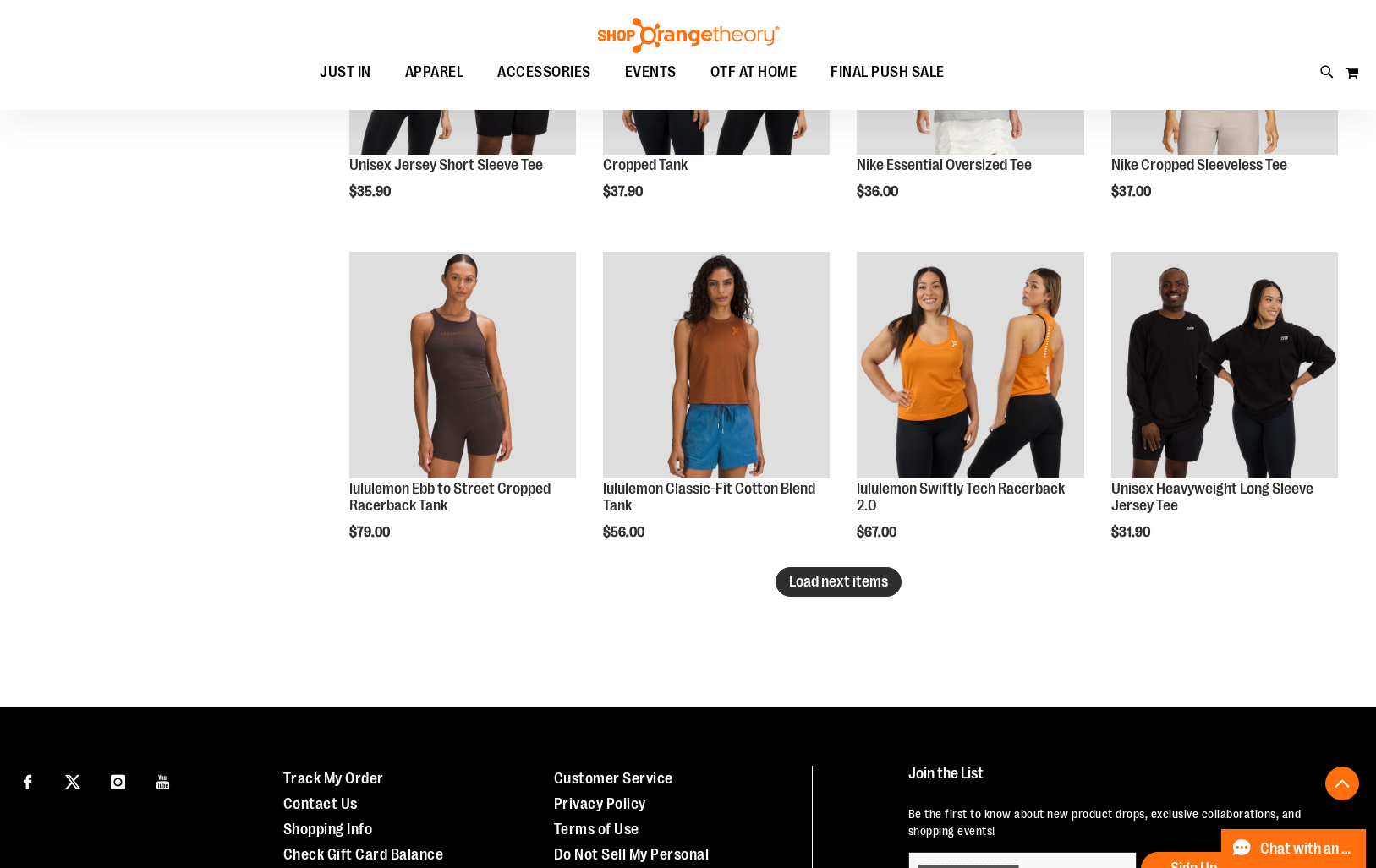
click at [841, 592] on button "Load next items" at bounding box center [838, 582] width 126 height 30
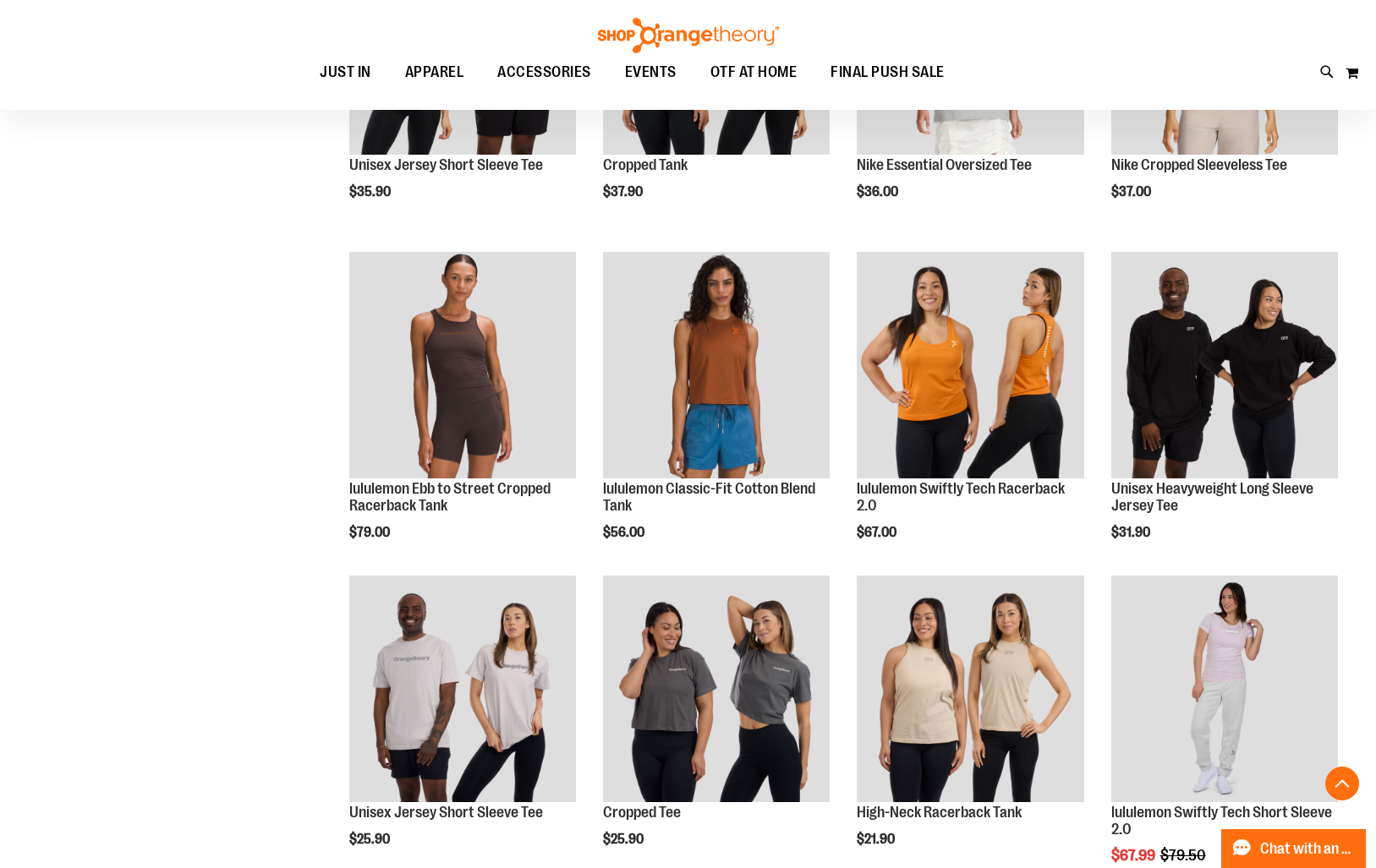
scroll to position [5592, 0]
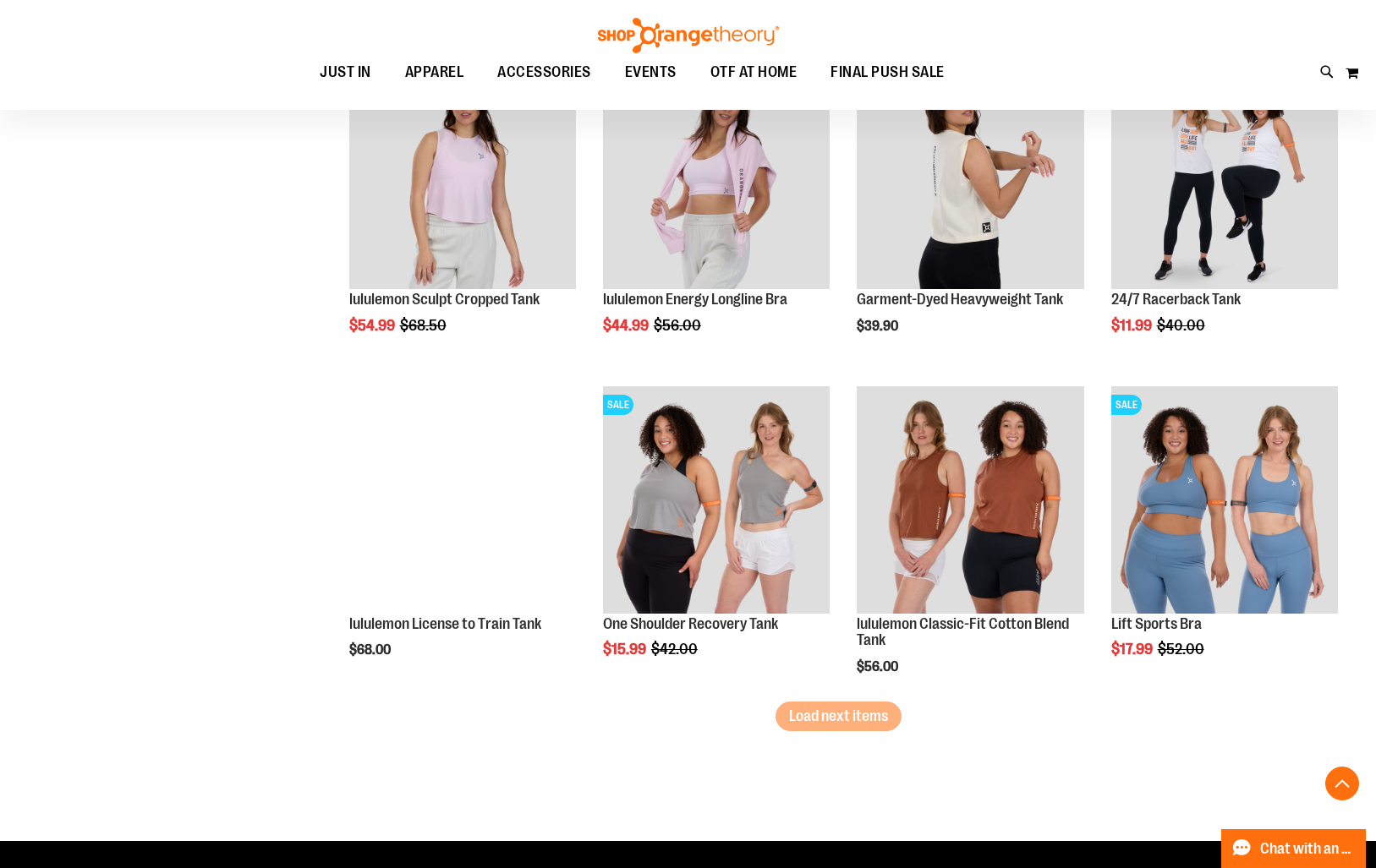
scroll to position [6475, 0]
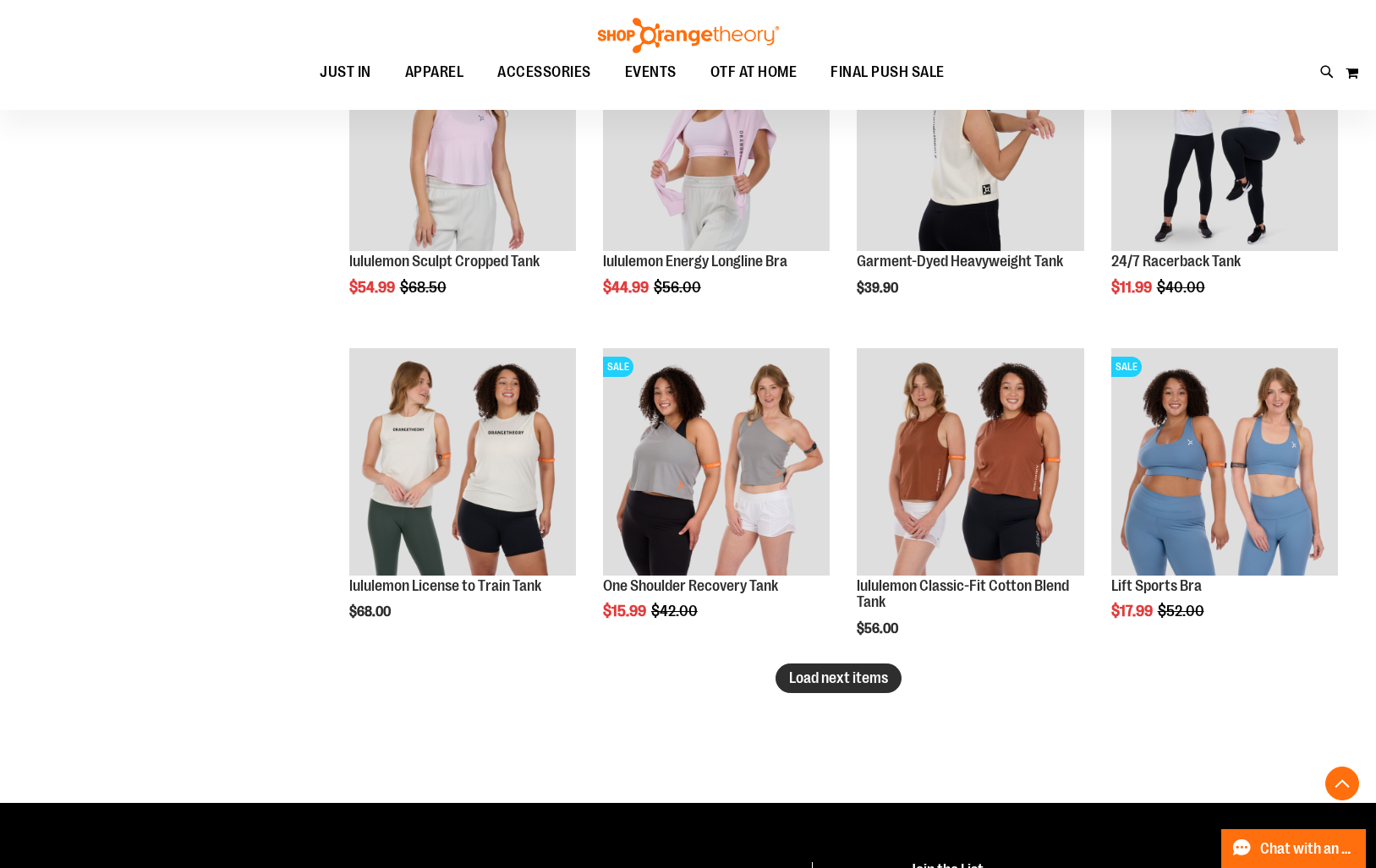
click at [850, 677] on span "Load next items" at bounding box center [838, 678] width 99 height 17
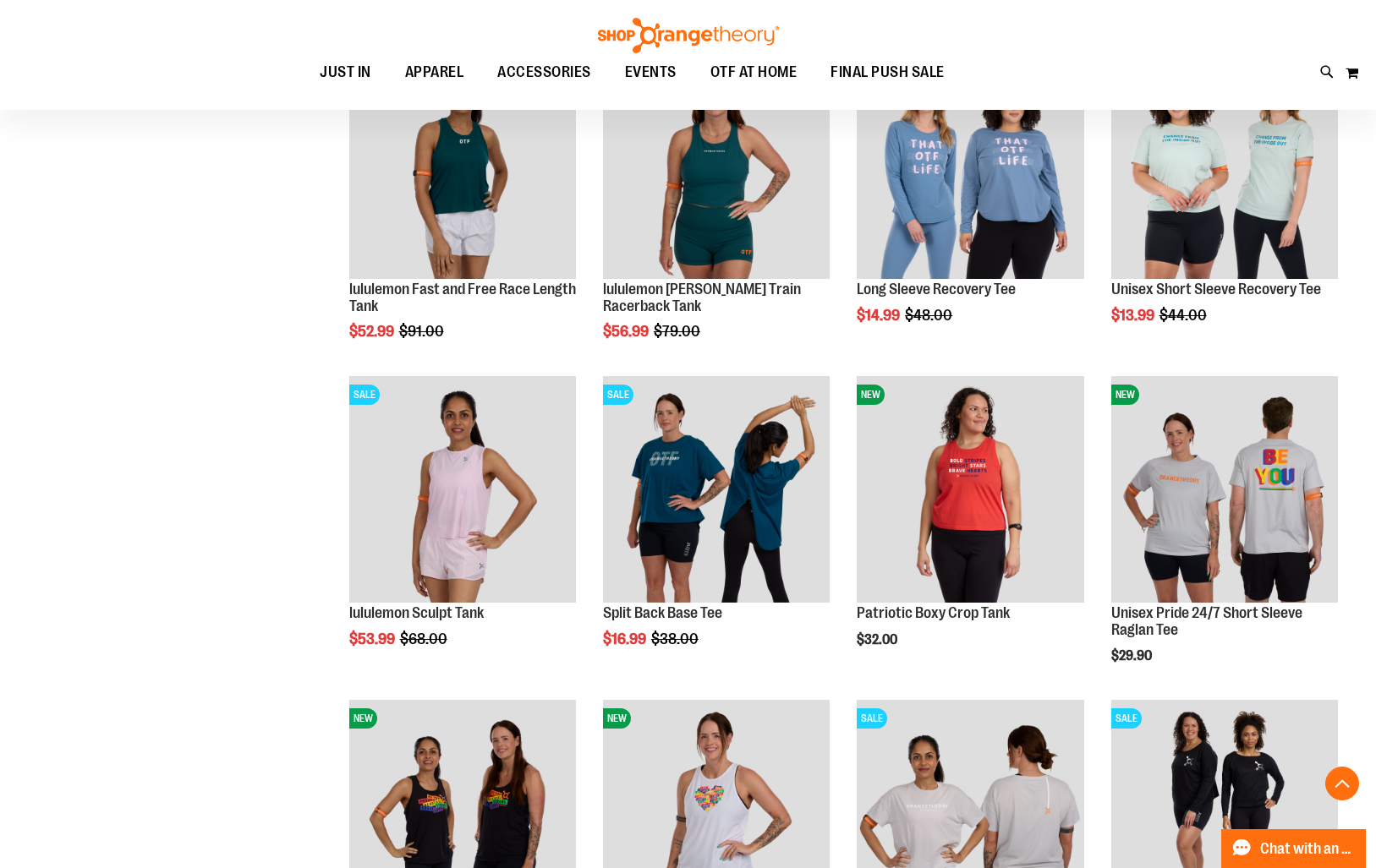
scroll to position [7145, 0]
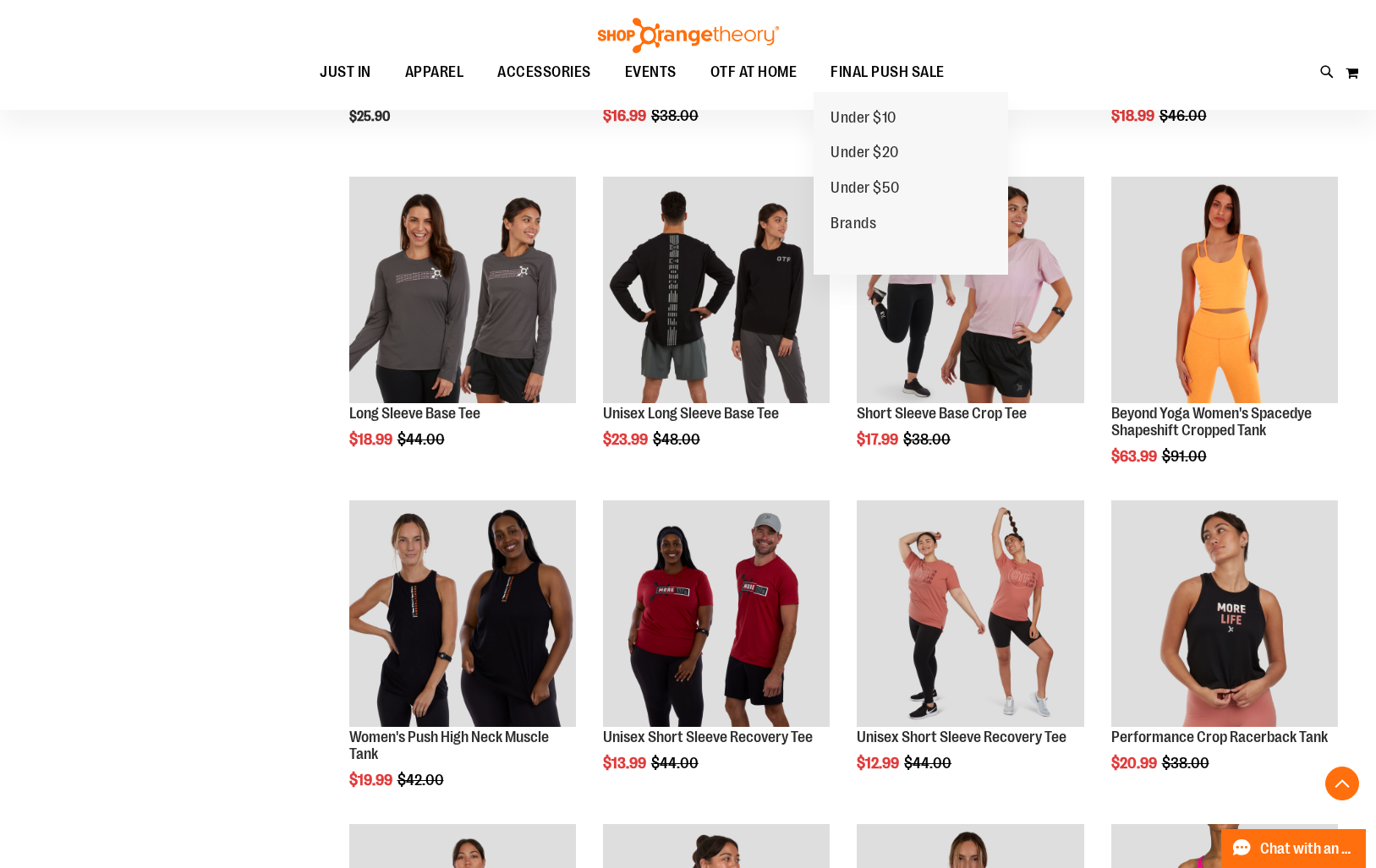
scroll to position [80, 0]
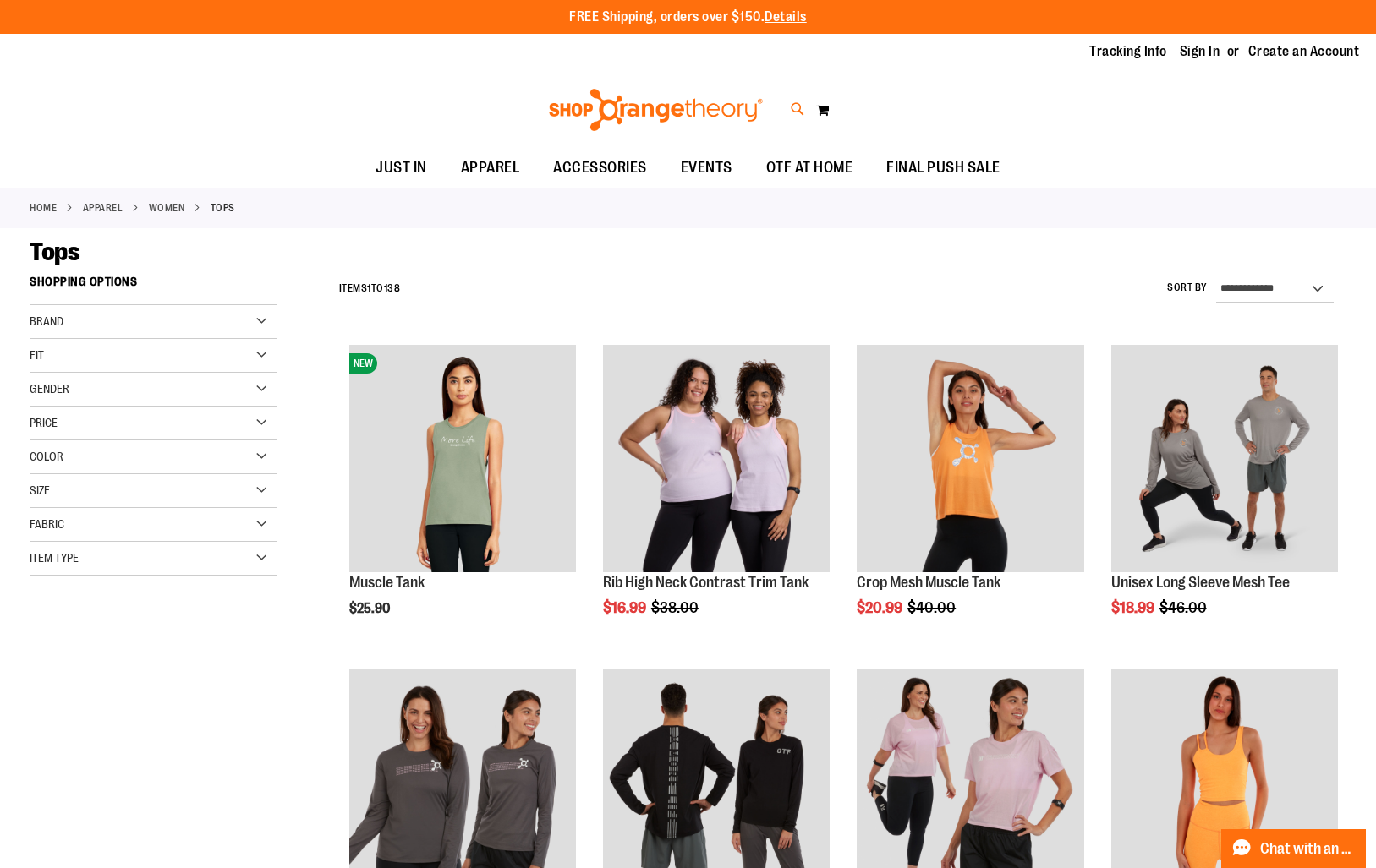
click at [797, 117] on icon at bounding box center [798, 110] width 14 height 19
type input "*"
type input "**********"
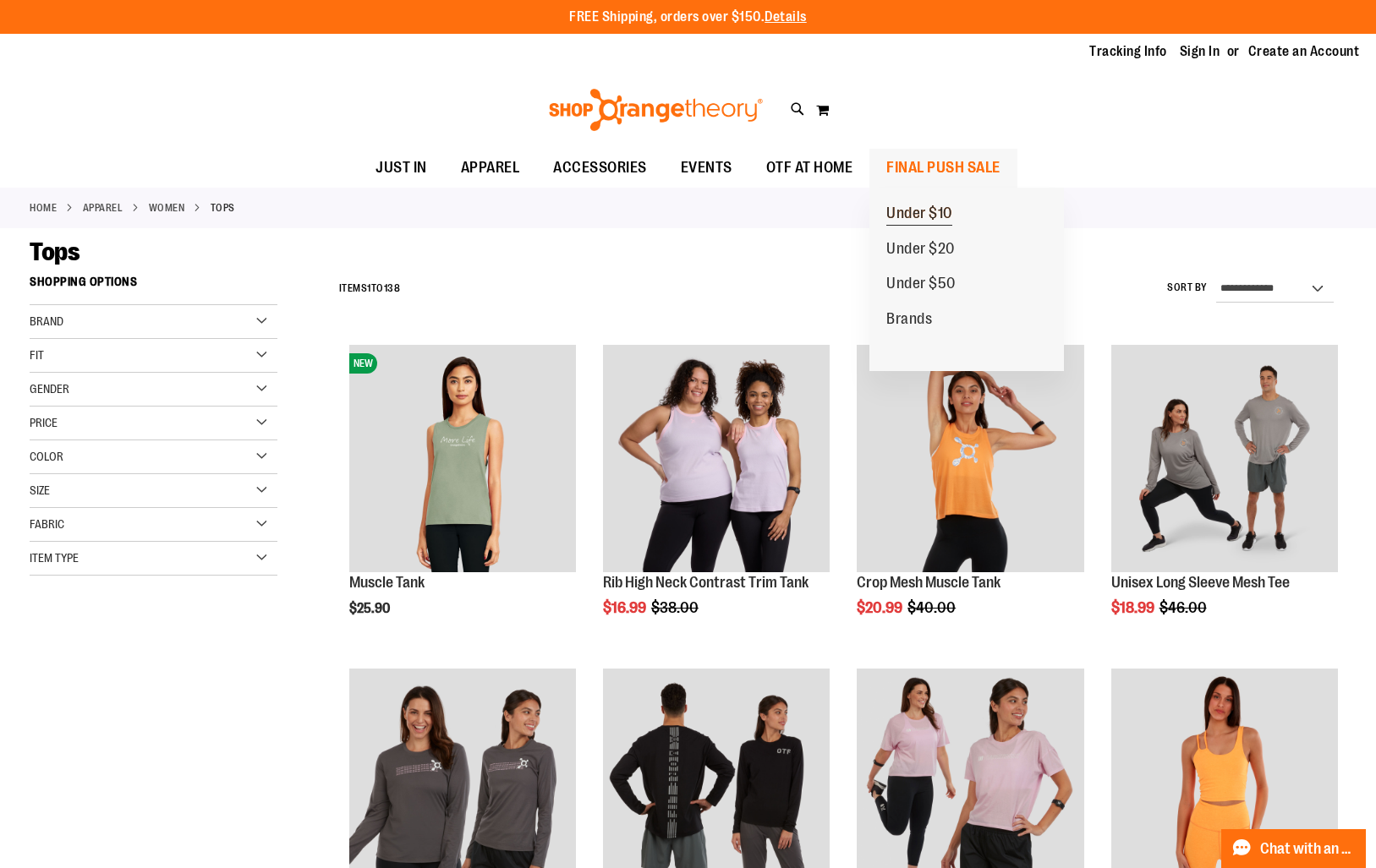
click at [909, 215] on span "Under $10" at bounding box center [919, 216] width 66 height 21
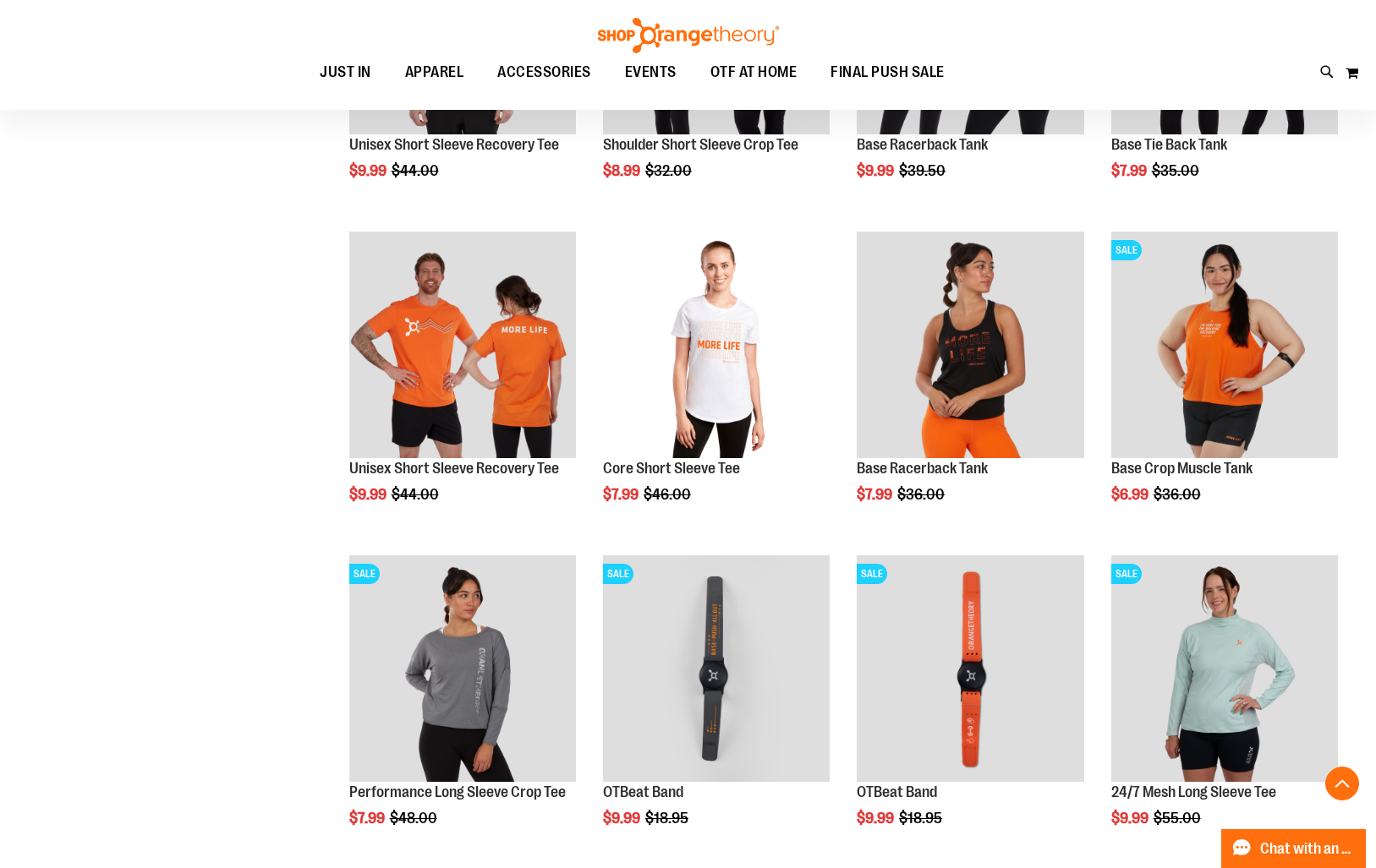
scroll to position [233, 0]
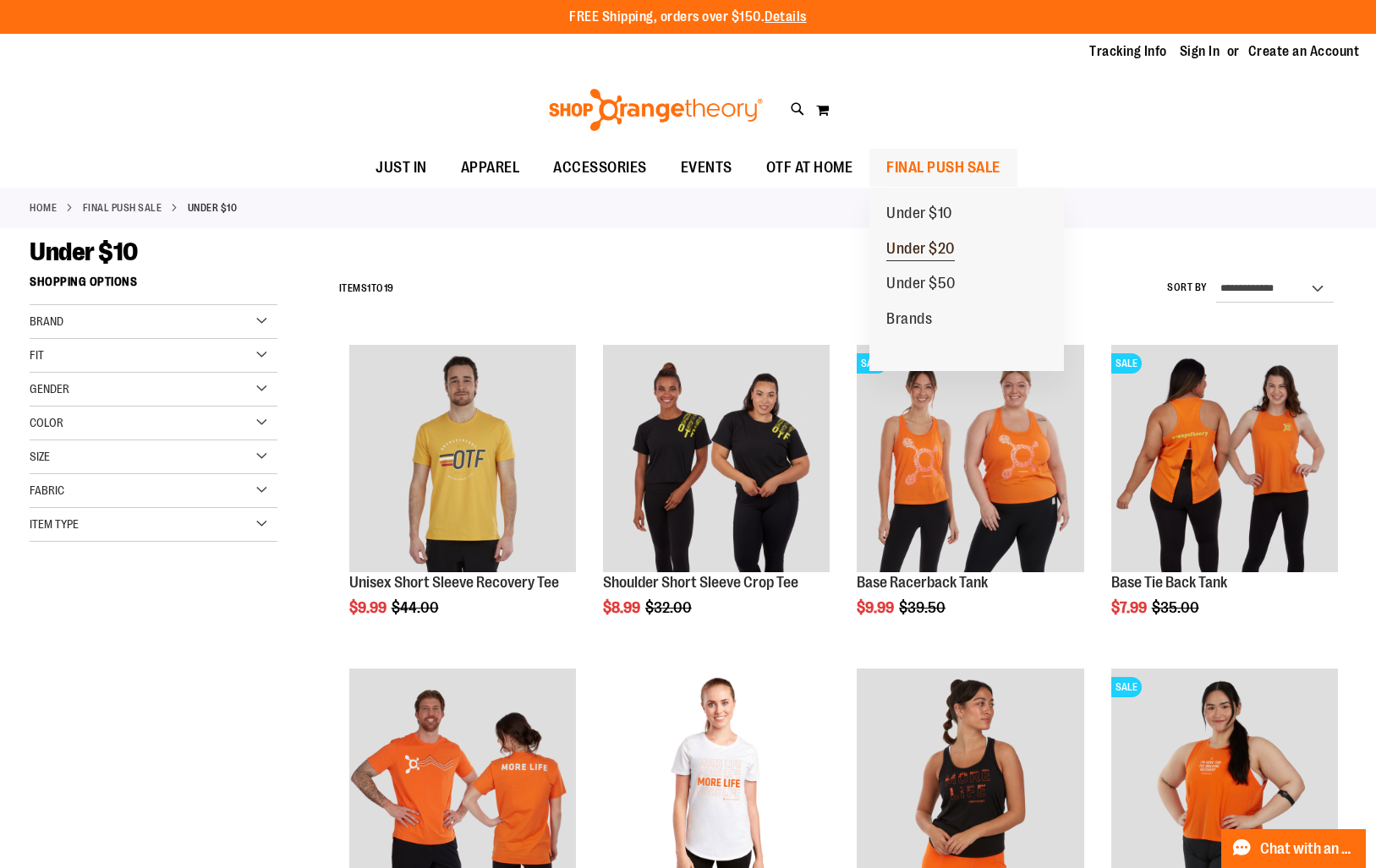
click at [939, 246] on span "Under $20" at bounding box center [920, 251] width 68 height 21
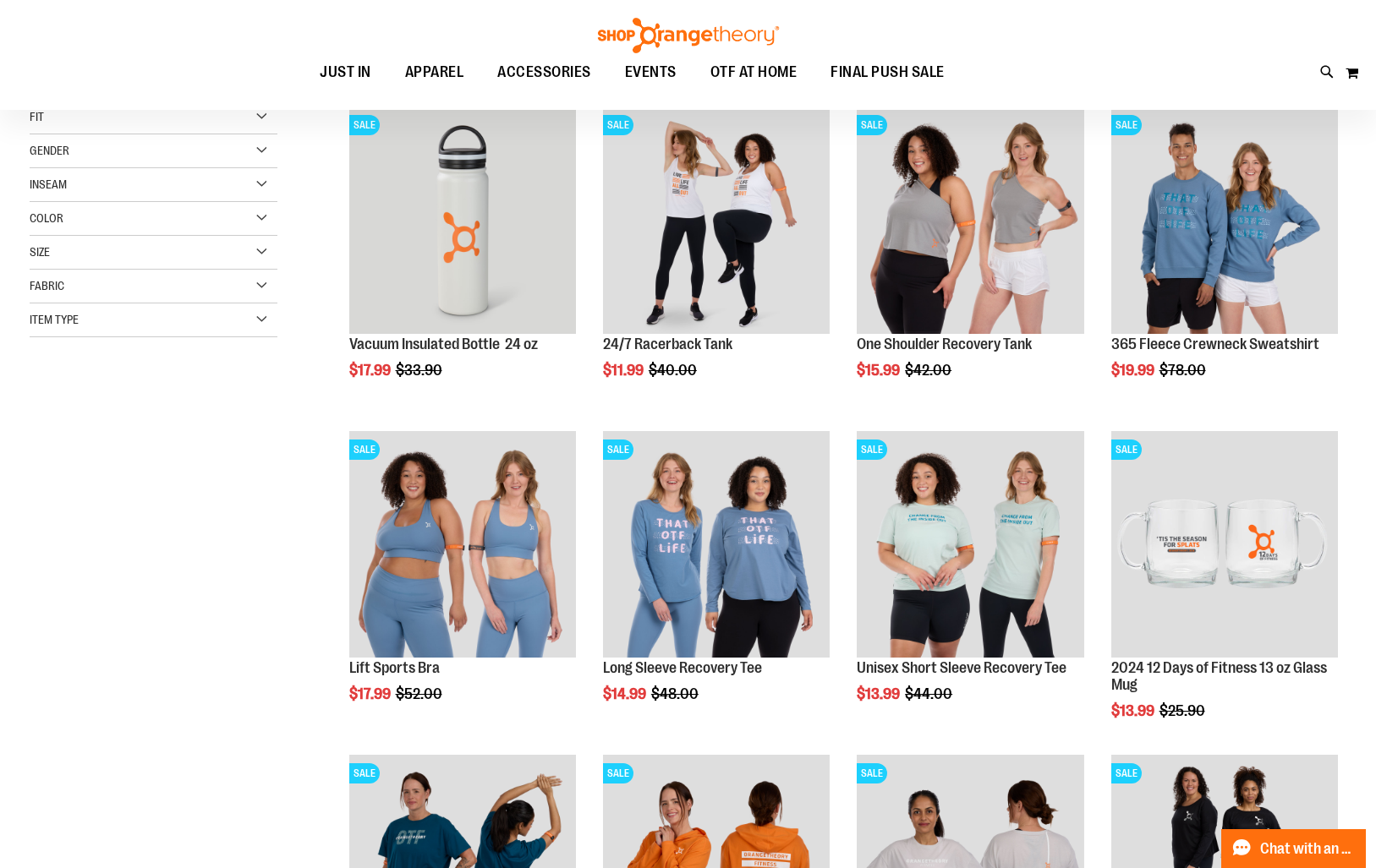
scroll to position [240, 0]
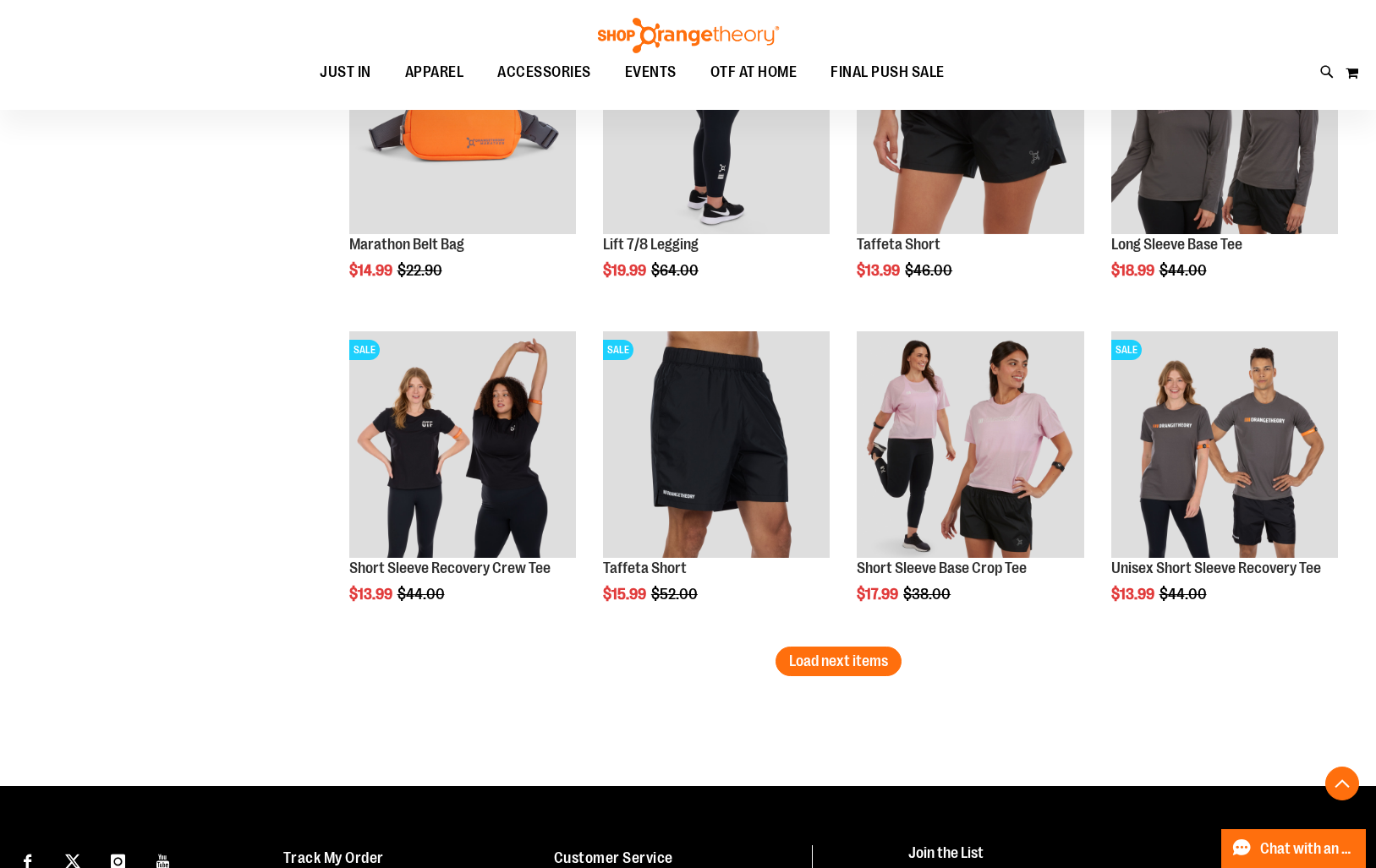
scroll to position [2612, 0]
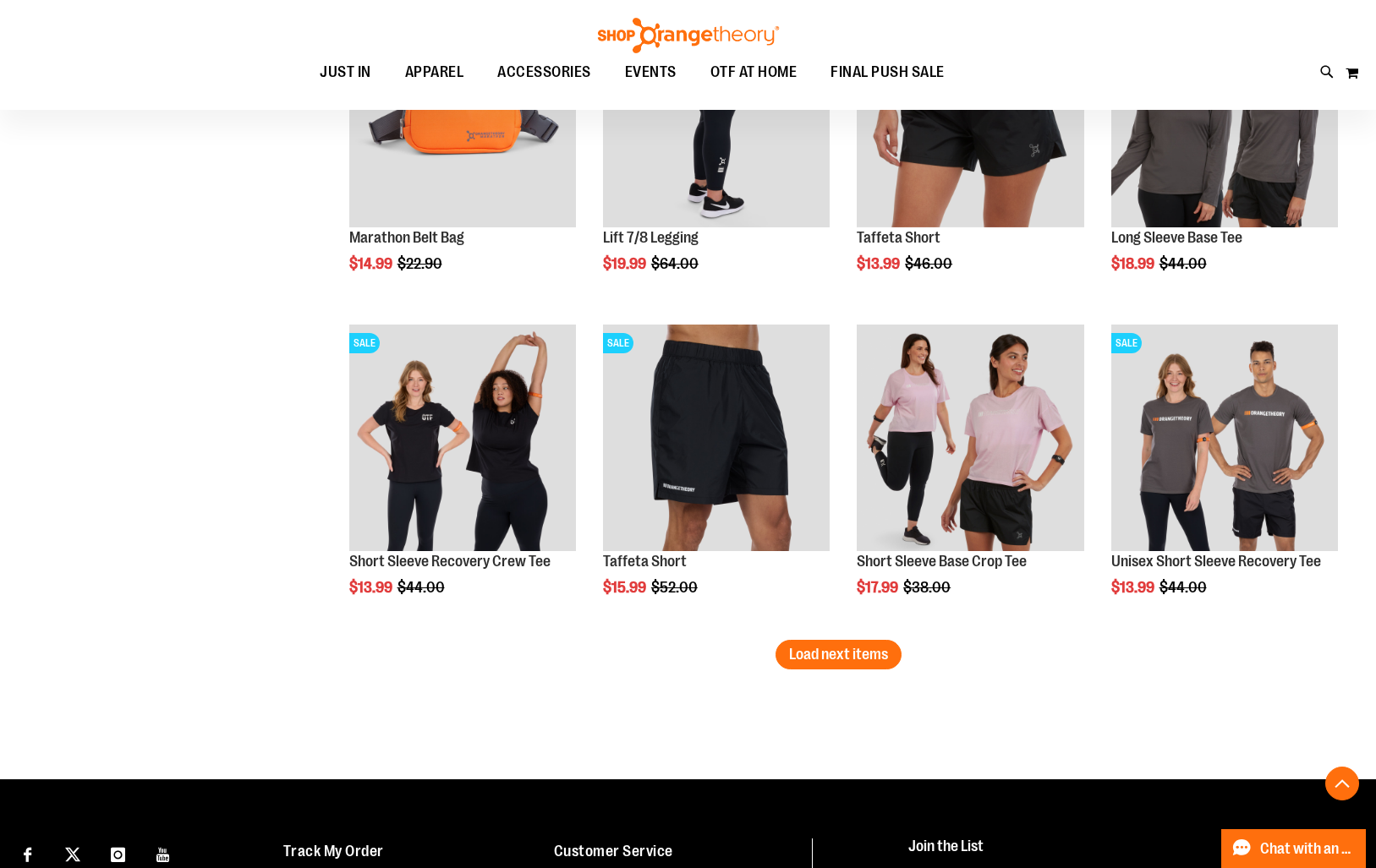
click at [874, 658] on span "Load next items" at bounding box center [838, 654] width 99 height 17
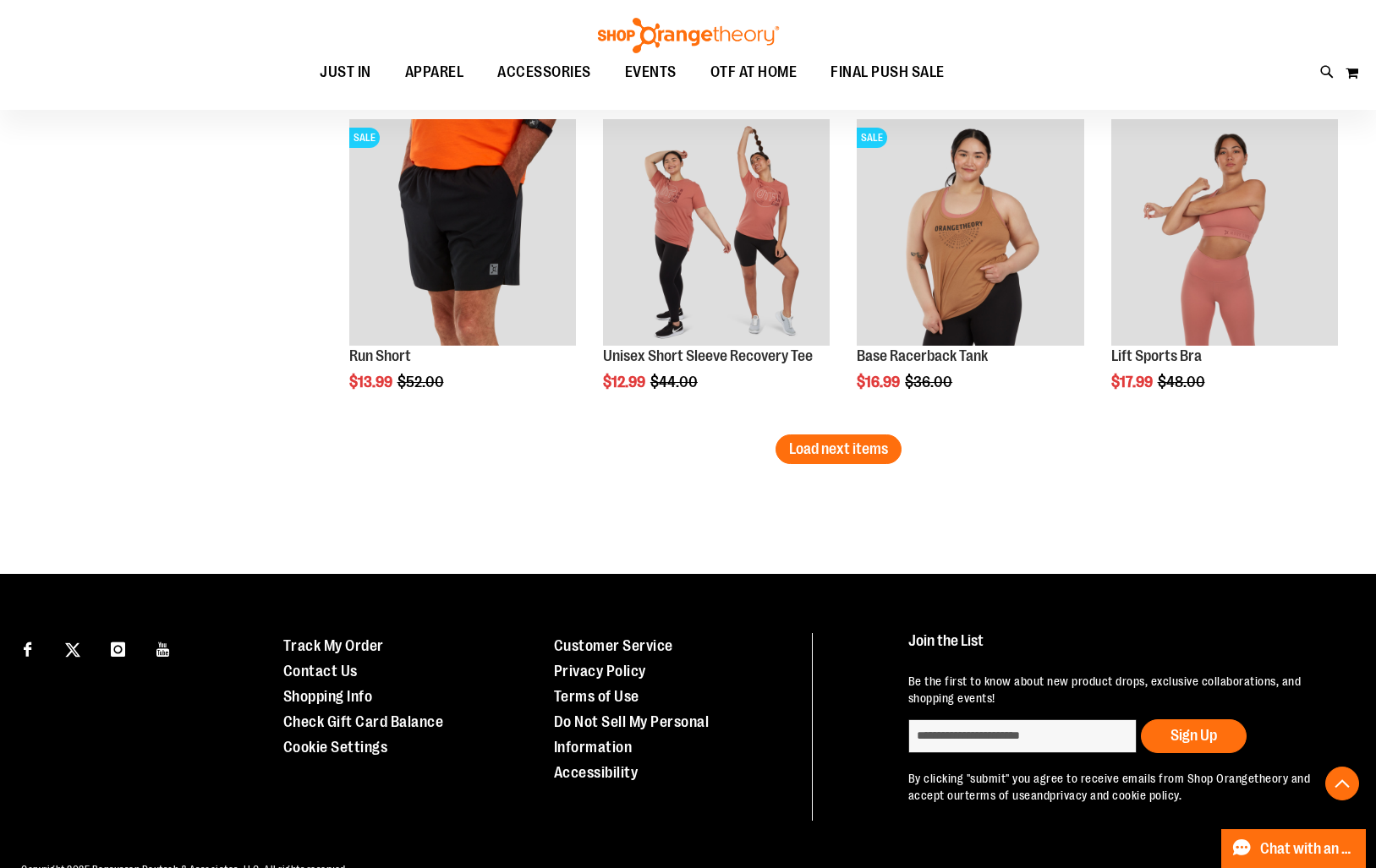
scroll to position [3793, 0]
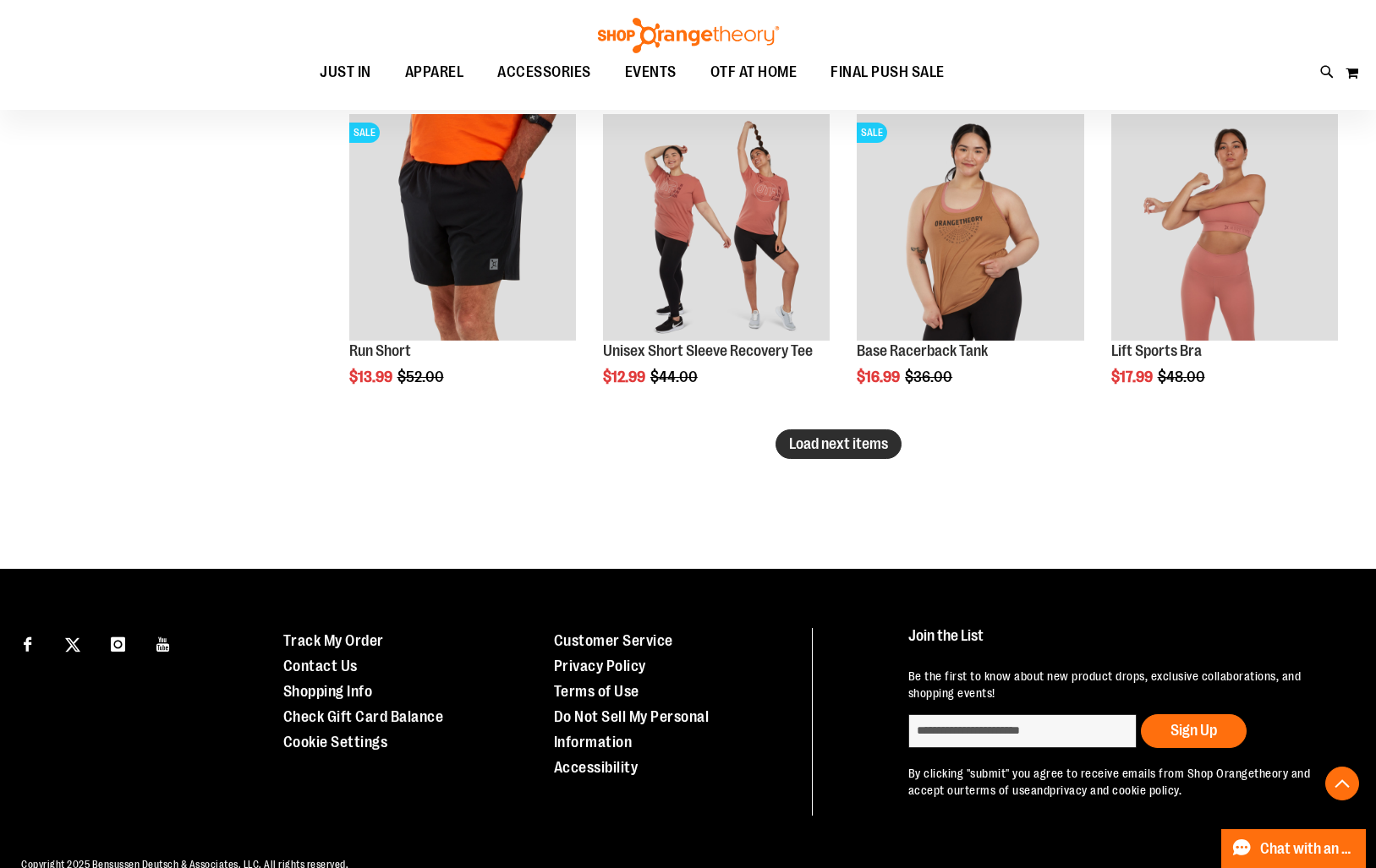
click at [845, 437] on span "Load next items" at bounding box center [838, 444] width 99 height 17
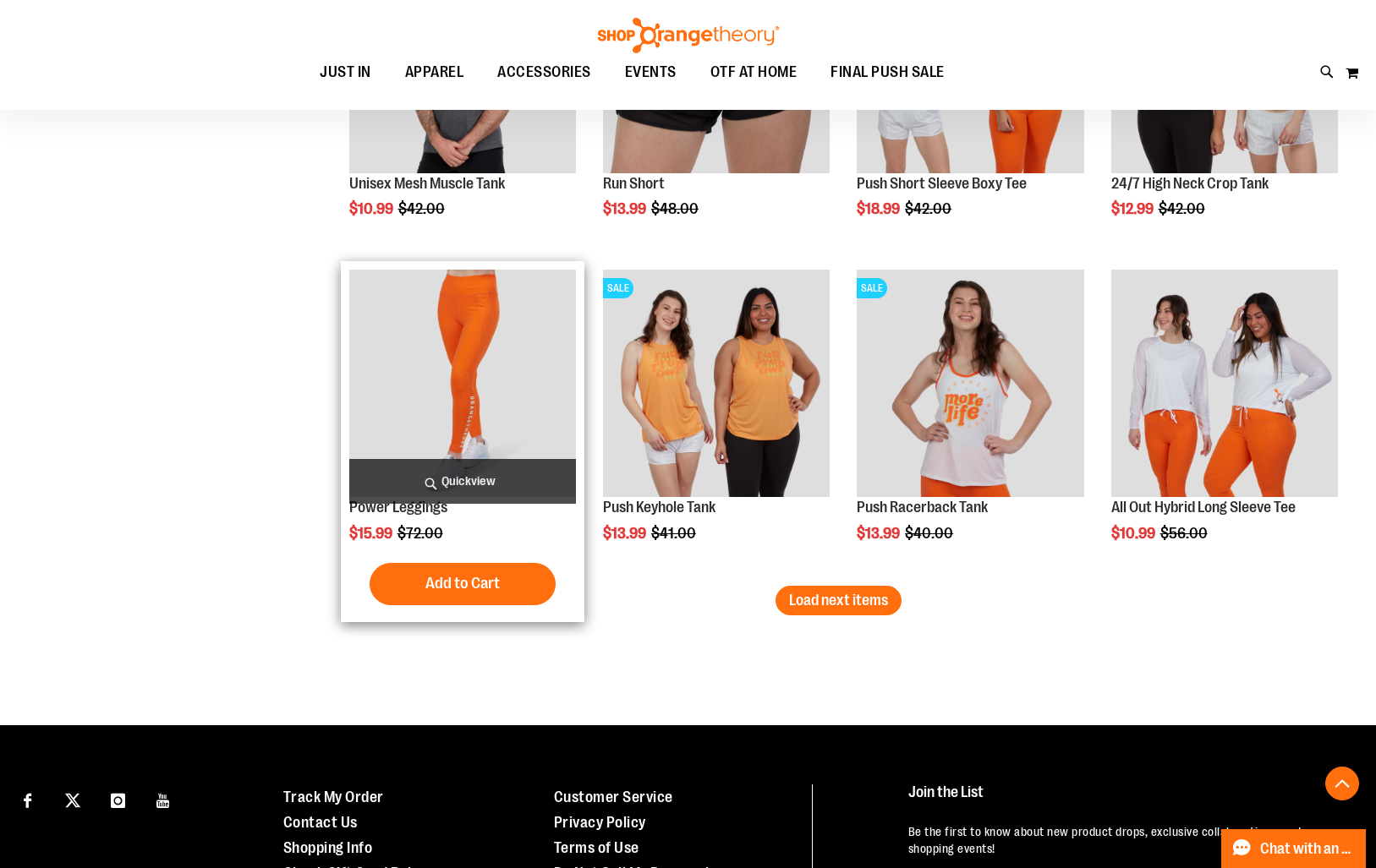
scroll to position [4611, 0]
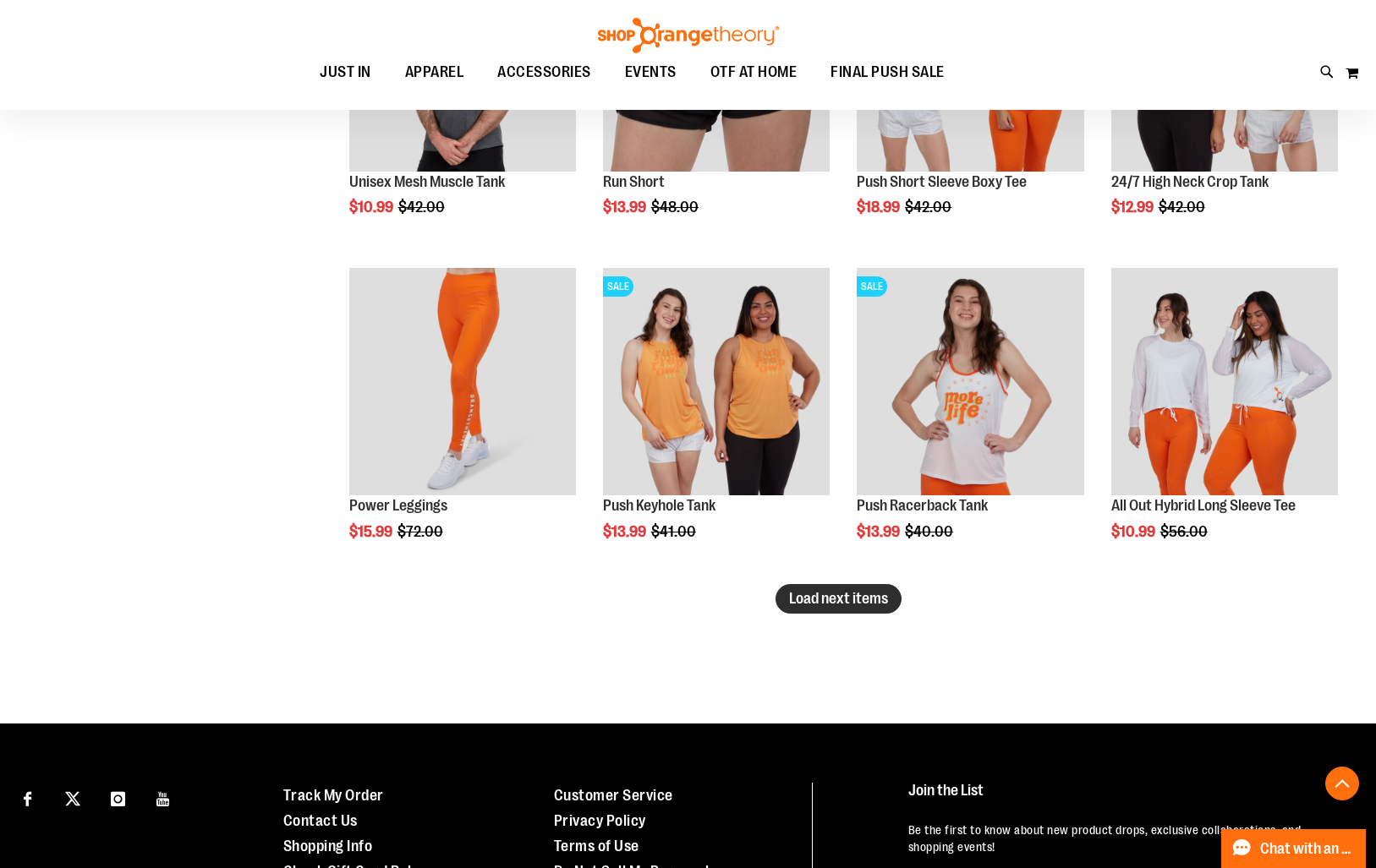
click at [835, 590] on span "Load next items" at bounding box center [838, 599] width 99 height 17
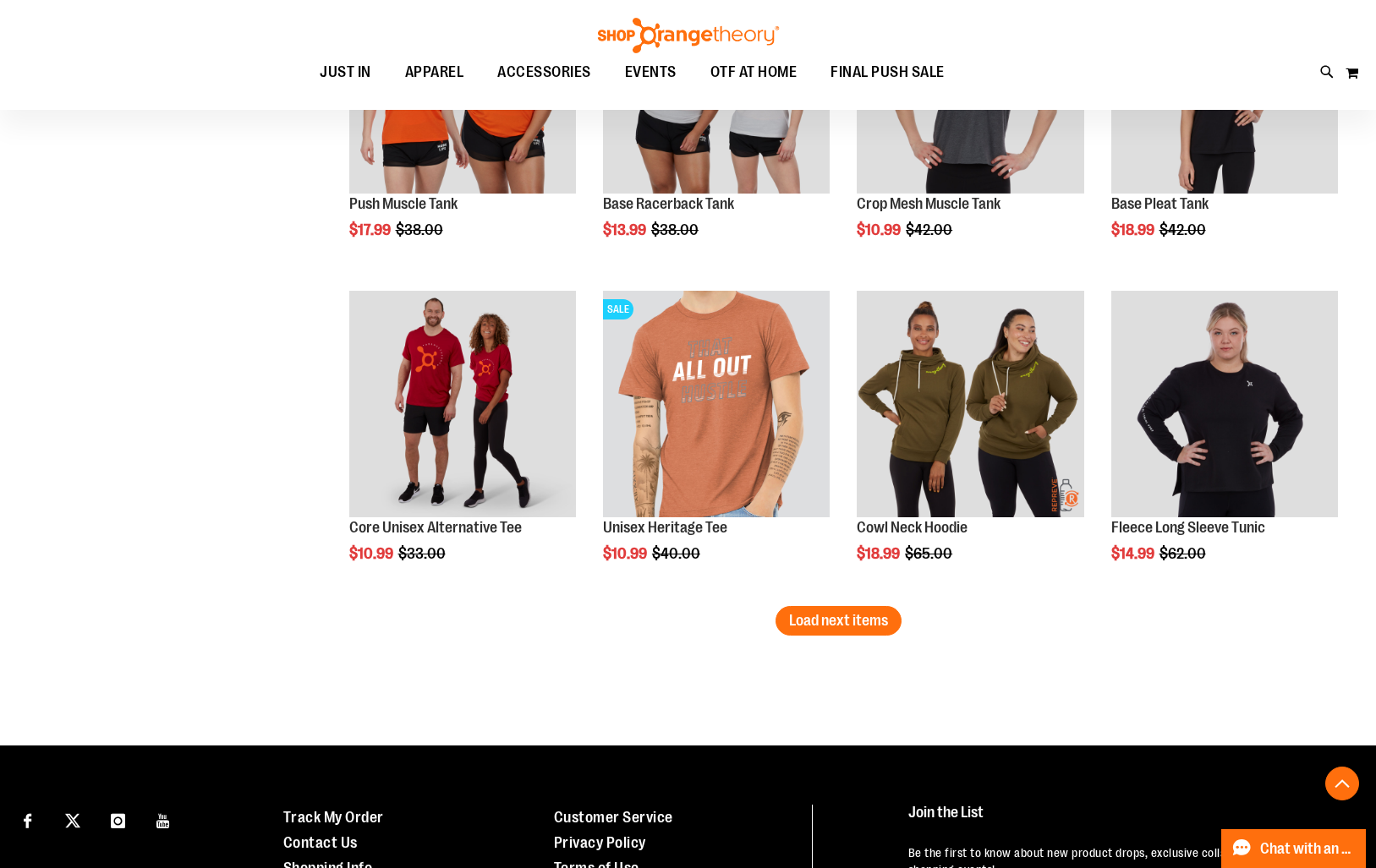
scroll to position [5563, 0]
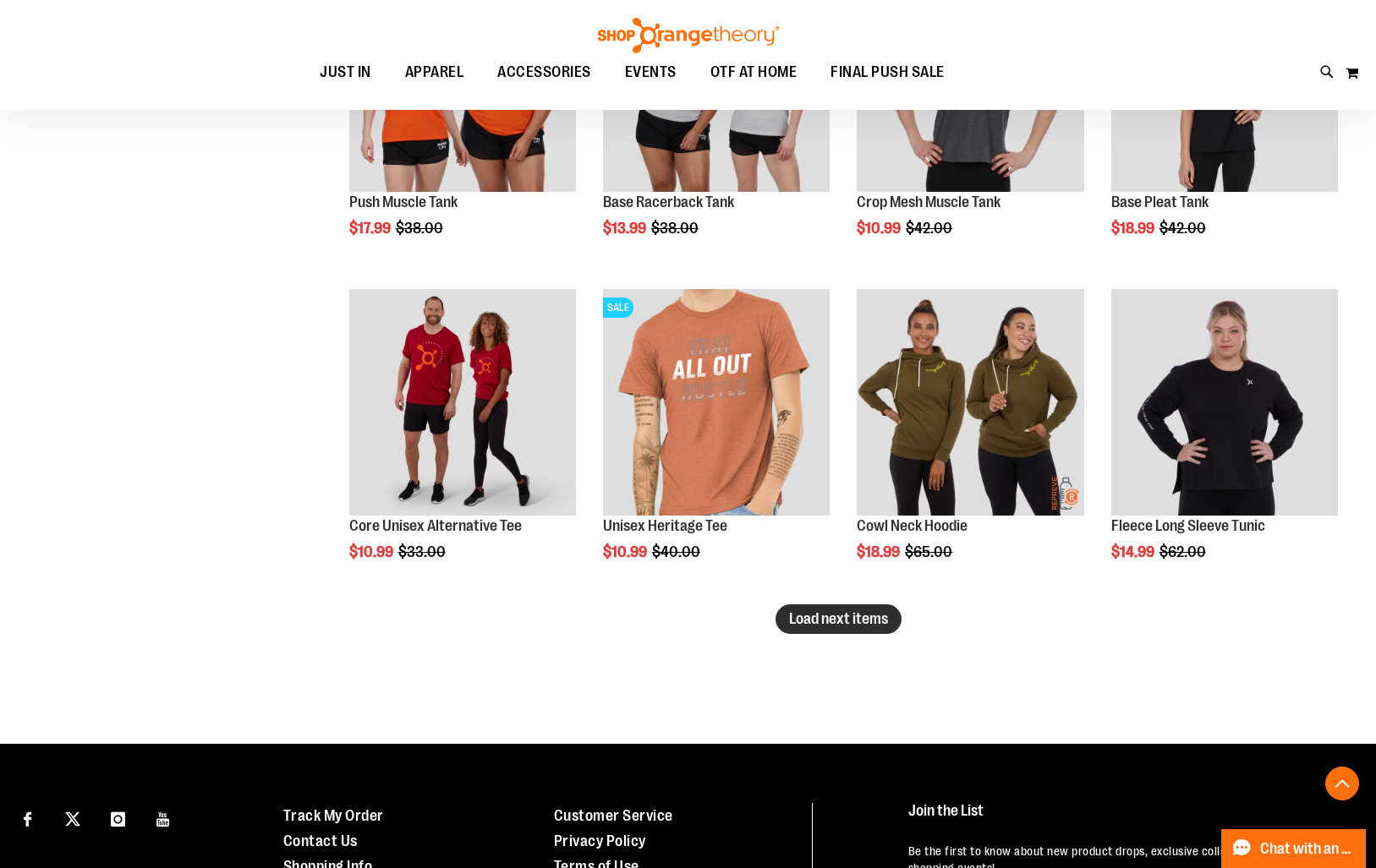
click at [823, 614] on span "Load next items" at bounding box center [838, 619] width 99 height 17
